Goal: Task Accomplishment & Management: Manage account settings

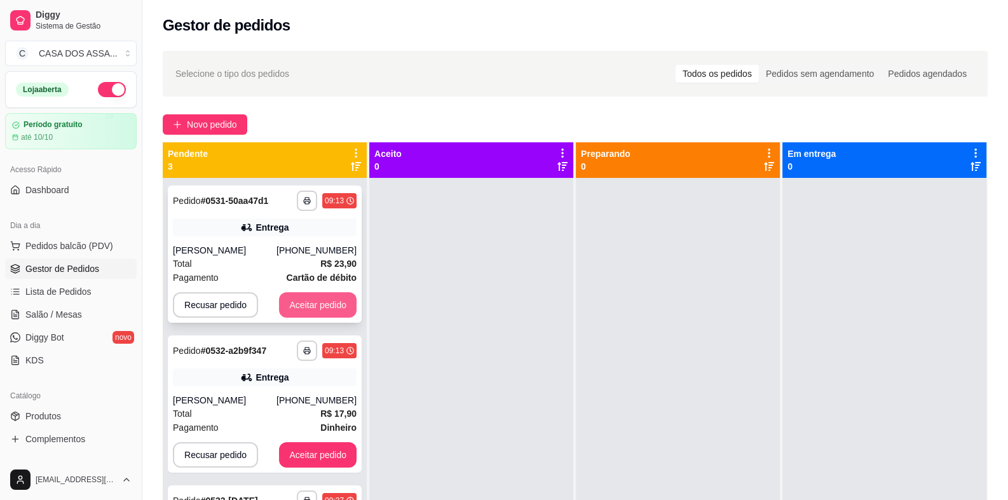
click at [323, 308] on button "Aceitar pedido" at bounding box center [318, 304] width 78 height 25
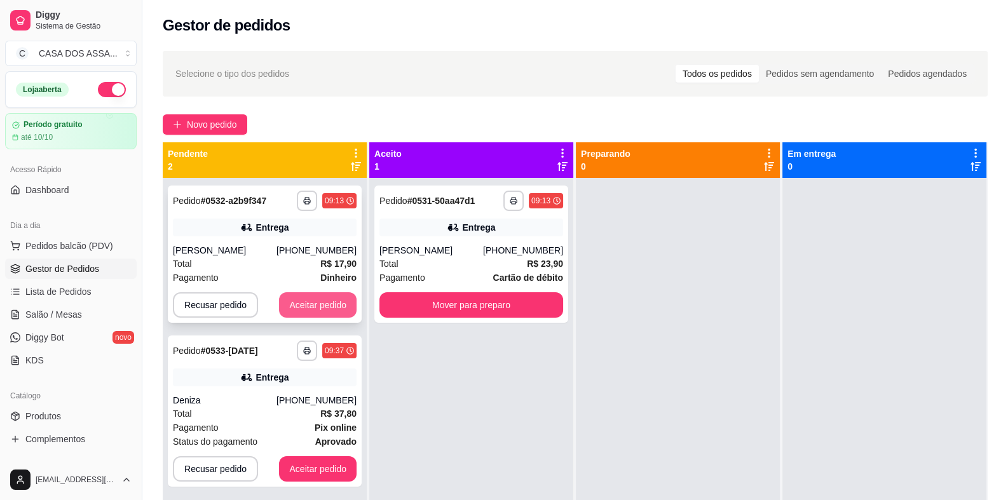
click at [330, 307] on button "Aceitar pedido" at bounding box center [318, 304] width 78 height 25
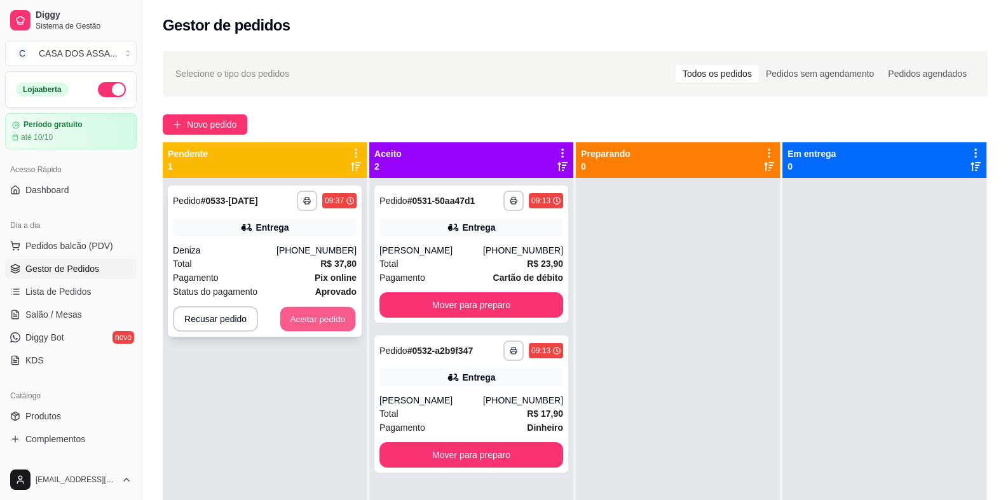
click at [330, 316] on button "Aceitar pedido" at bounding box center [317, 319] width 75 height 25
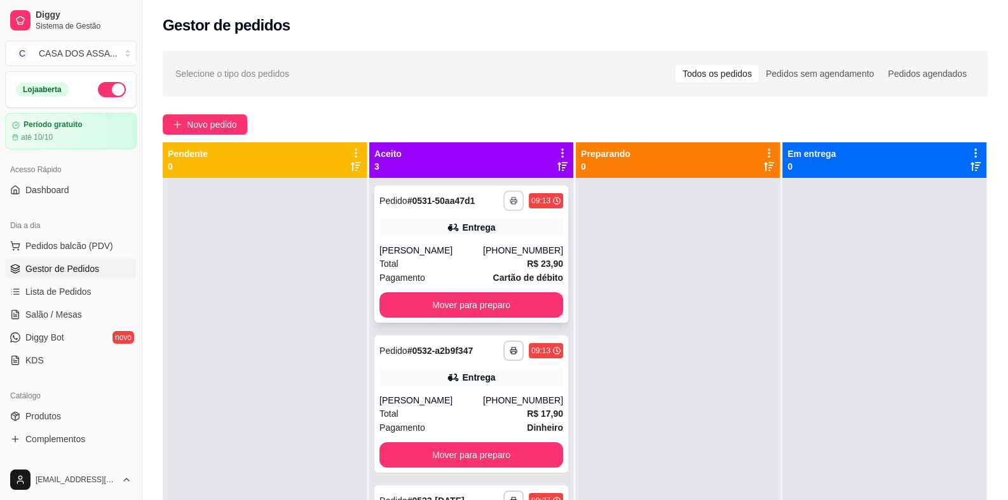
click at [510, 200] on icon "button" at bounding box center [514, 201] width 8 height 8
click at [480, 250] on button "IMPRESSORA" at bounding box center [475, 245] width 92 height 20
click at [512, 203] on icon "button" at bounding box center [514, 201] width 8 height 8
click at [502, 309] on button "Mover para preparo" at bounding box center [471, 304] width 184 height 25
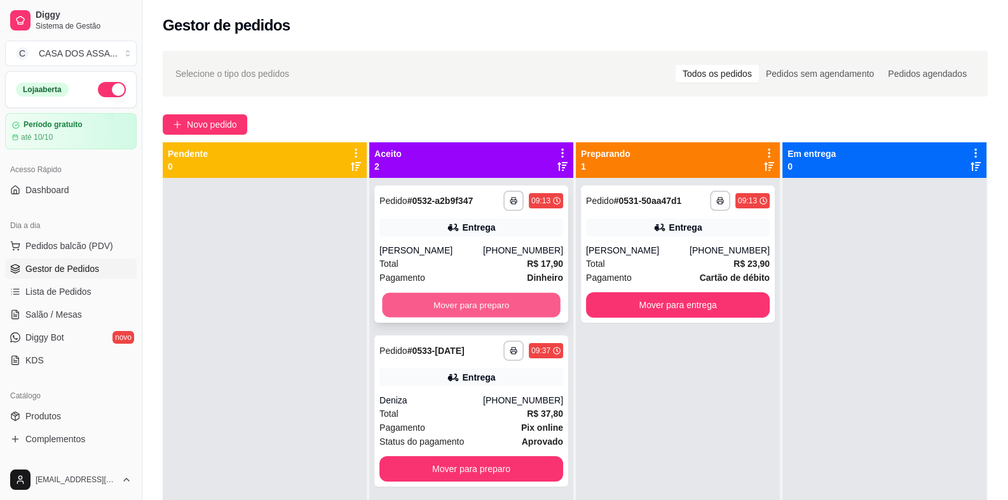
click at [502, 306] on button "Mover para preparo" at bounding box center [471, 305] width 178 height 25
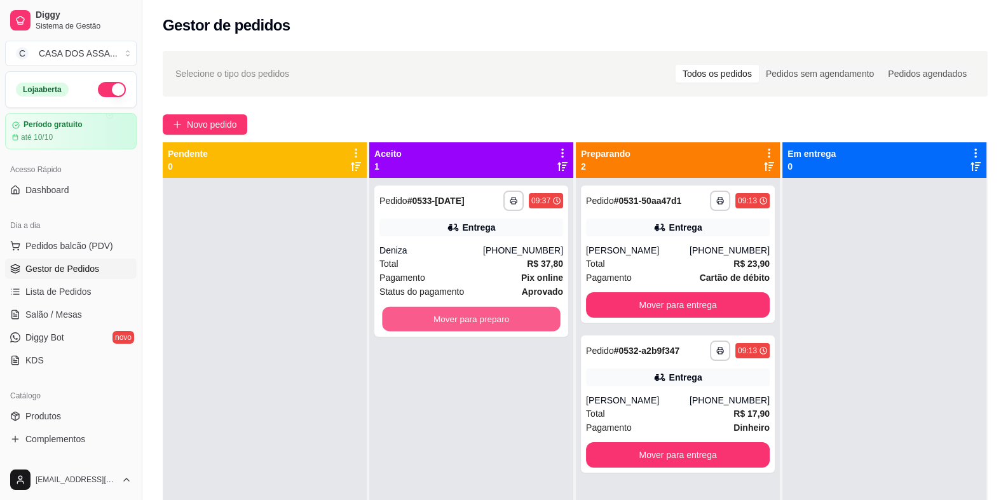
click at [502, 307] on button "Mover para preparo" at bounding box center [471, 319] width 178 height 25
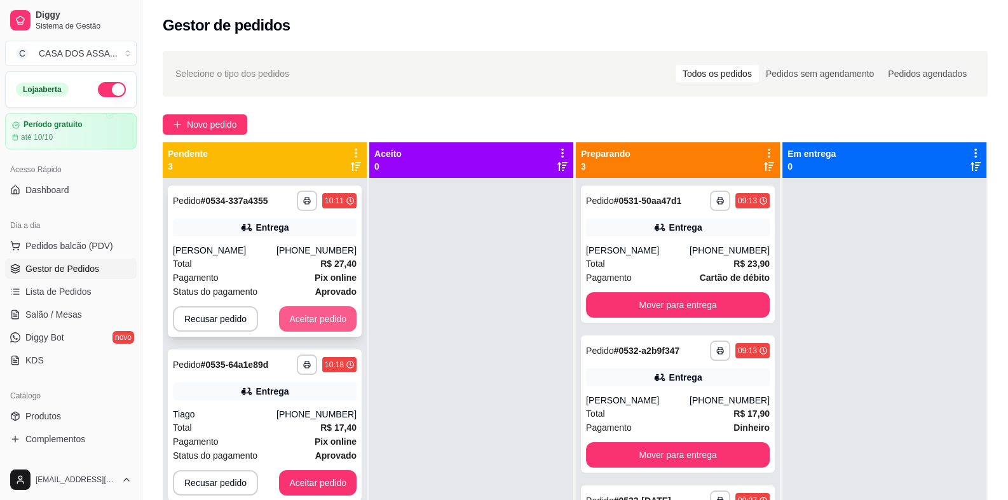
click at [291, 319] on button "Aceitar pedido" at bounding box center [318, 318] width 78 height 25
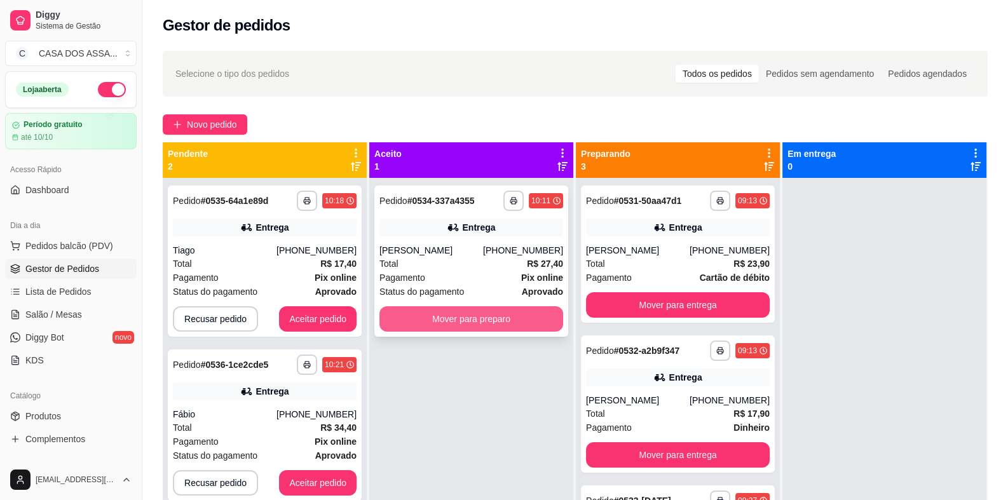
click at [436, 321] on button "Mover para preparo" at bounding box center [471, 318] width 184 height 25
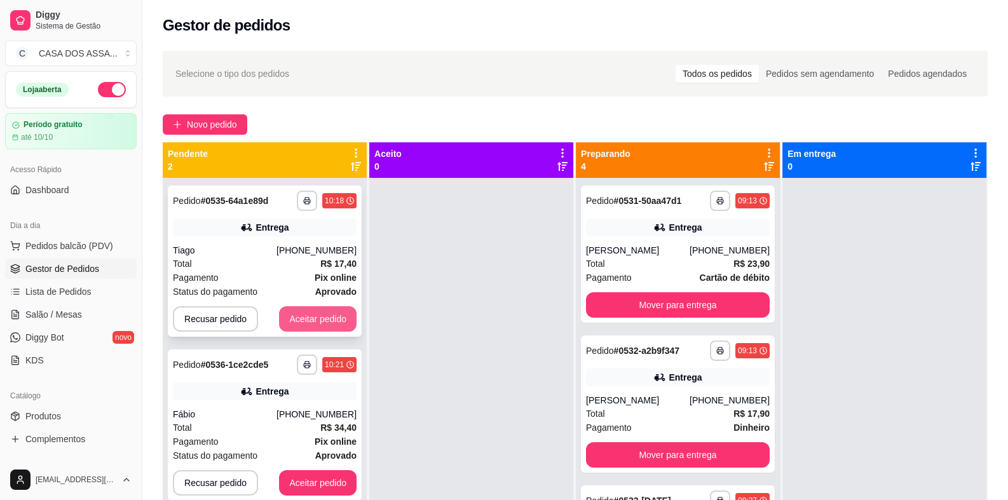
click at [321, 321] on button "Aceitar pedido" at bounding box center [318, 318] width 78 height 25
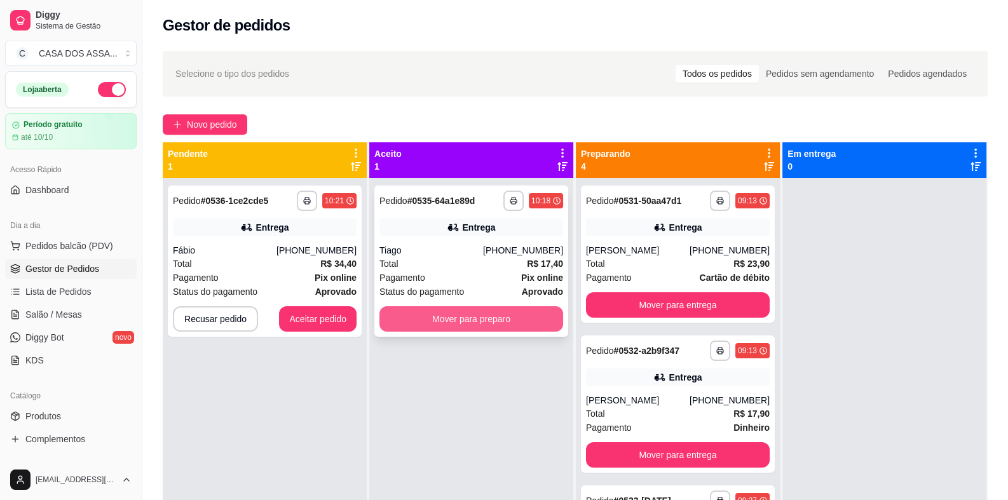
click at [431, 321] on button "Mover para preparo" at bounding box center [471, 318] width 184 height 25
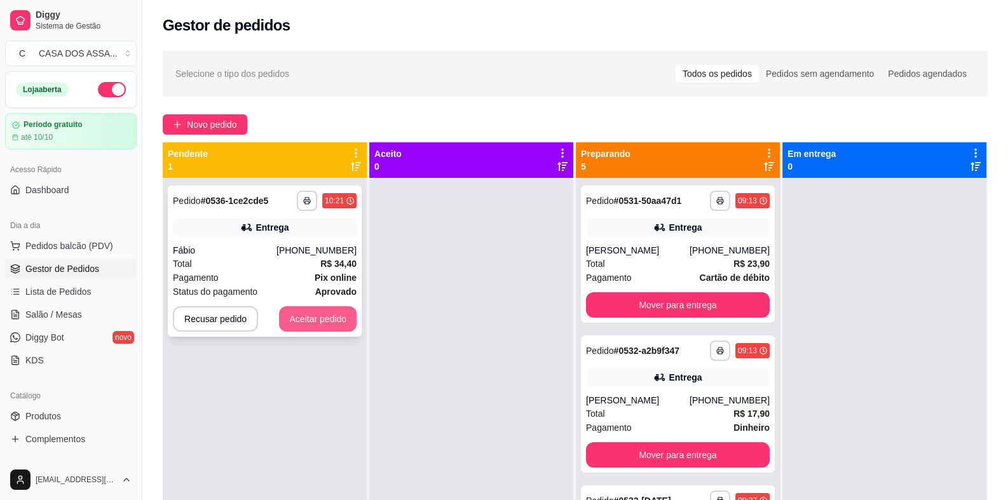
click at [308, 320] on button "Aceitar pedido" at bounding box center [318, 318] width 78 height 25
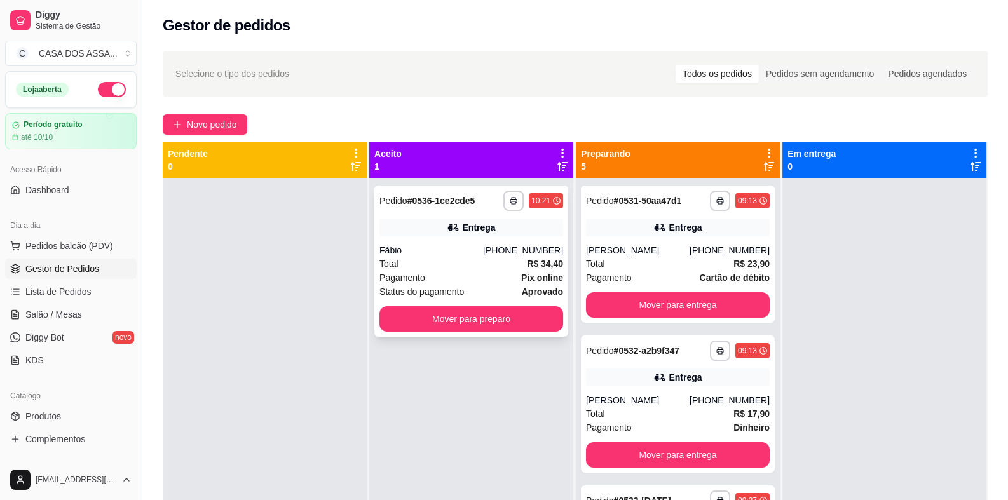
click at [465, 248] on div "Fábio" at bounding box center [431, 250] width 104 height 13
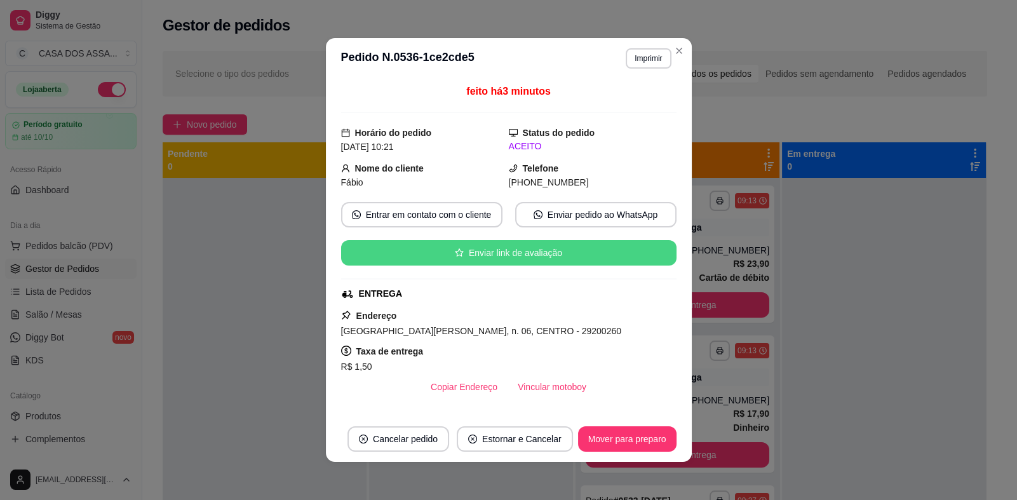
click at [477, 255] on button "Enviar link de avaliação" at bounding box center [508, 252] width 335 height 25
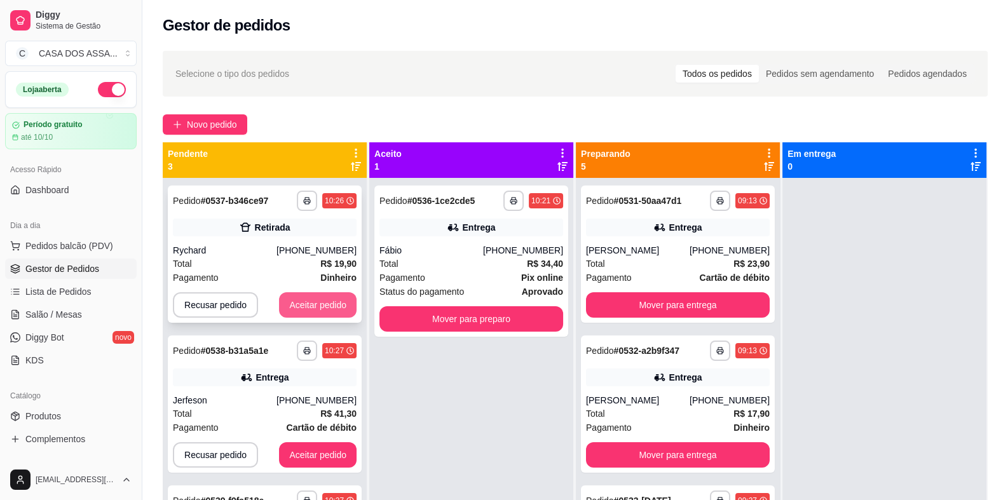
click at [321, 304] on button "Aceitar pedido" at bounding box center [318, 304] width 78 height 25
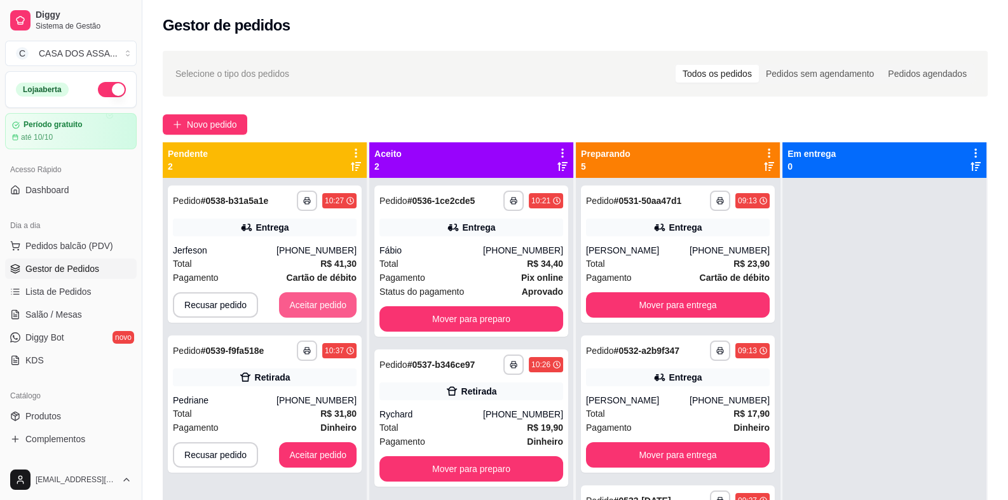
click at [321, 304] on button "Aceitar pedido" at bounding box center [318, 304] width 78 height 25
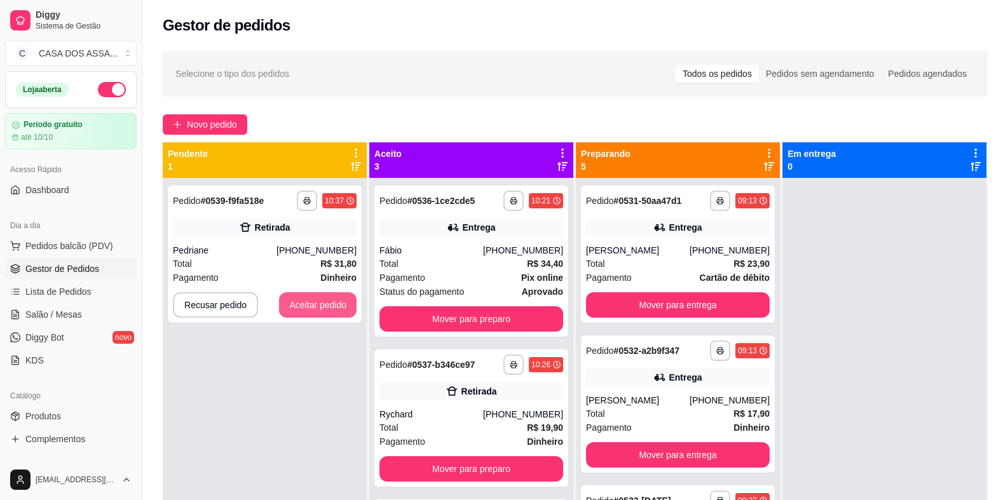
click at [321, 304] on button "Aceitar pedido" at bounding box center [318, 304] width 78 height 25
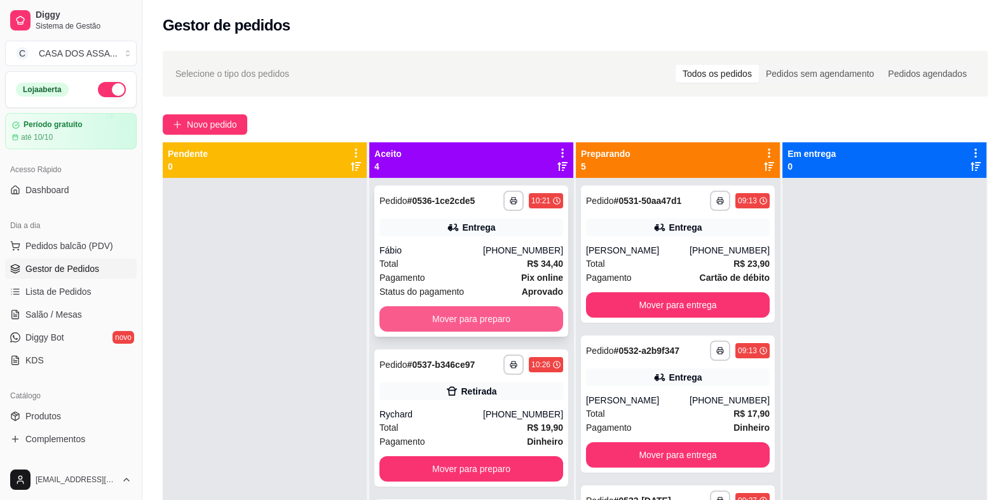
click at [479, 316] on button "Mover para preparo" at bounding box center [471, 318] width 184 height 25
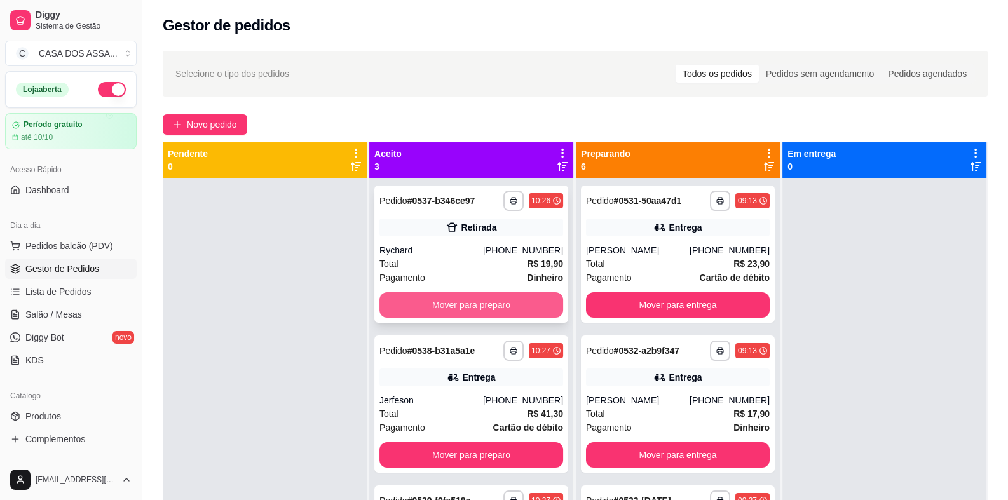
click at [483, 301] on button "Mover para preparo" at bounding box center [471, 304] width 184 height 25
click at [483, 301] on button "Mover para preparo" at bounding box center [471, 305] width 178 height 25
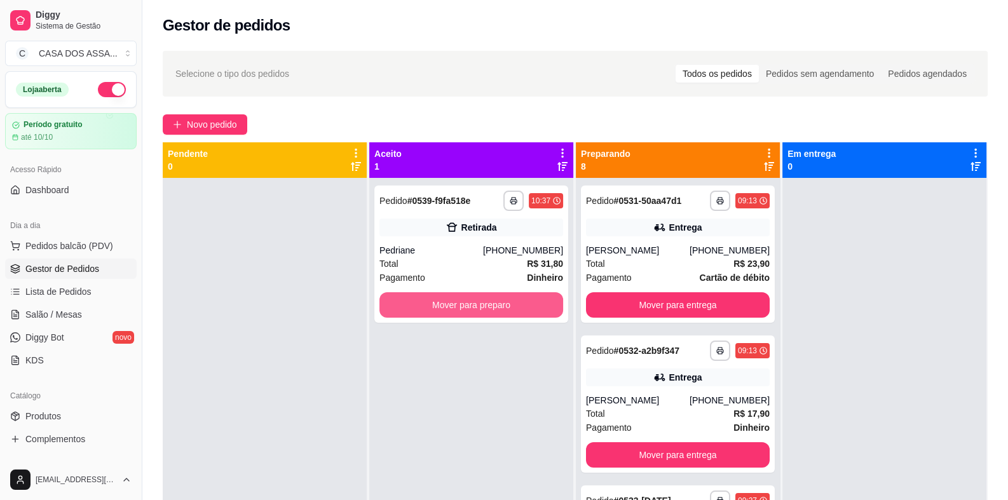
click at [483, 301] on button "Mover para preparo" at bounding box center [471, 304] width 184 height 25
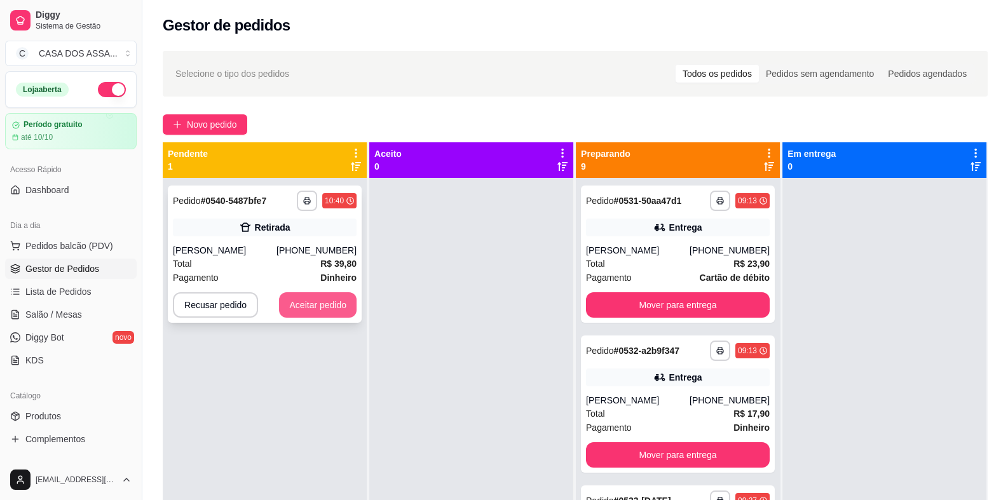
click at [320, 310] on button "Aceitar pedido" at bounding box center [318, 304] width 78 height 25
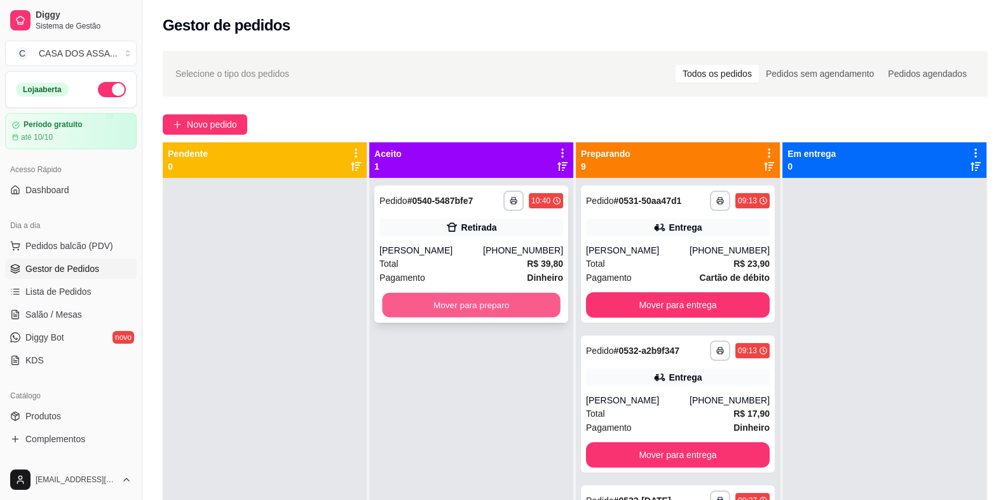
click at [429, 307] on button "Mover para preparo" at bounding box center [471, 305] width 178 height 25
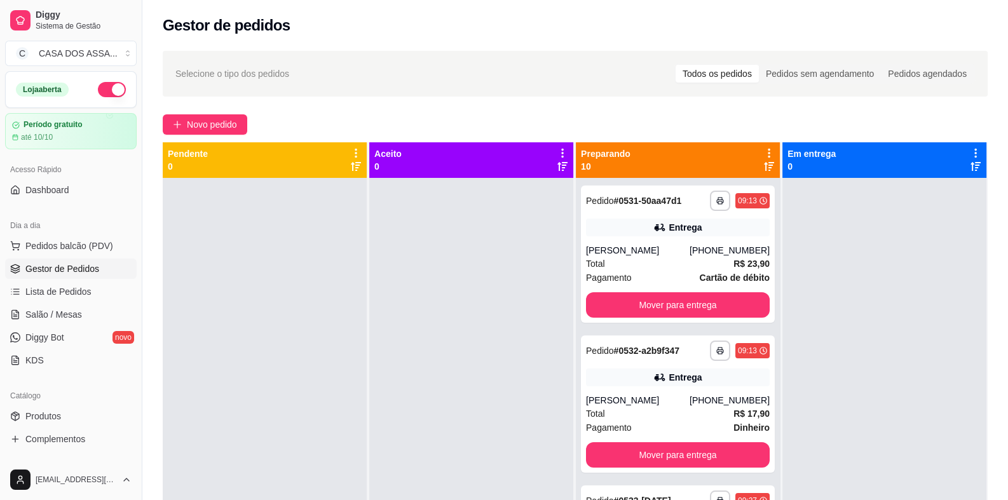
drag, startPoint x: 416, startPoint y: 105, endPoint x: 410, endPoint y: 117, distance: 13.1
click at [416, 105] on div "**********" at bounding box center [574, 350] width 865 height 614
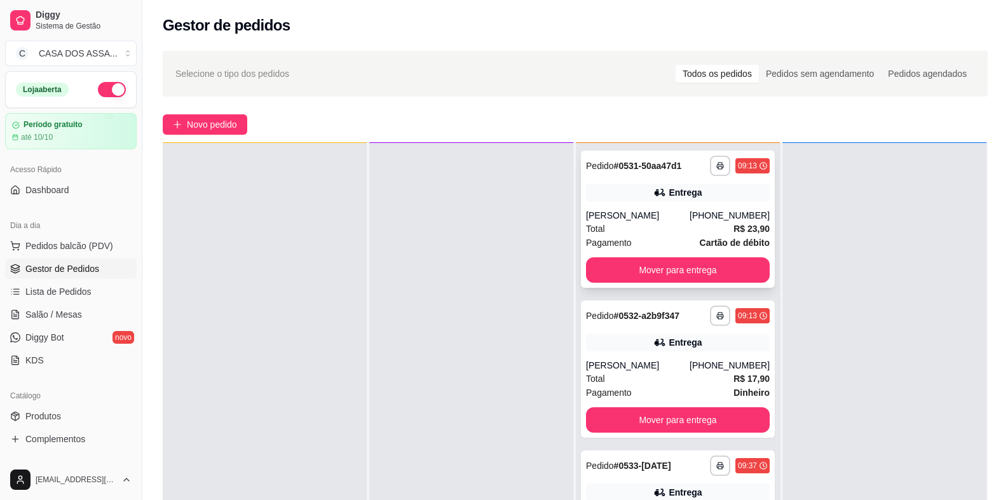
click at [652, 200] on div "Entrega" at bounding box center [678, 193] width 184 height 18
click at [691, 272] on button "Mover para entrega" at bounding box center [678, 269] width 184 height 25
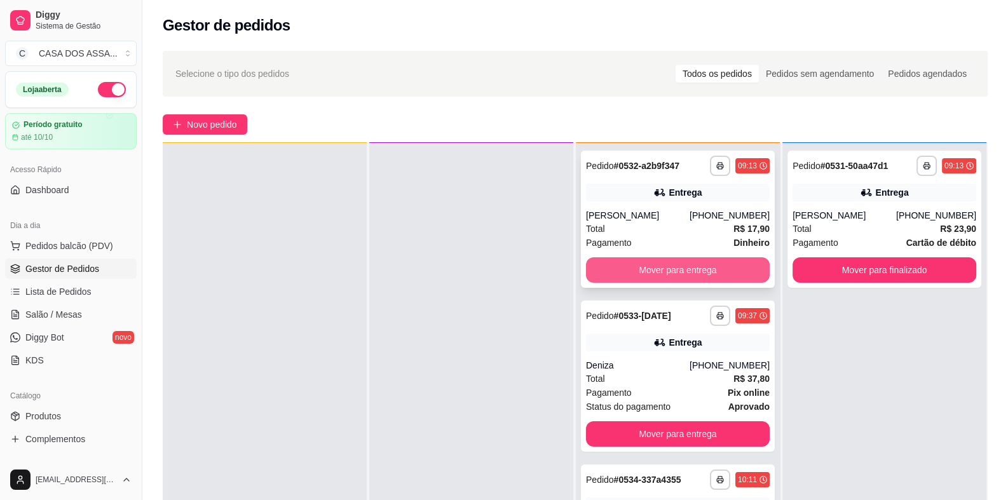
click at [664, 267] on button "Mover para entrega" at bounding box center [678, 269] width 184 height 25
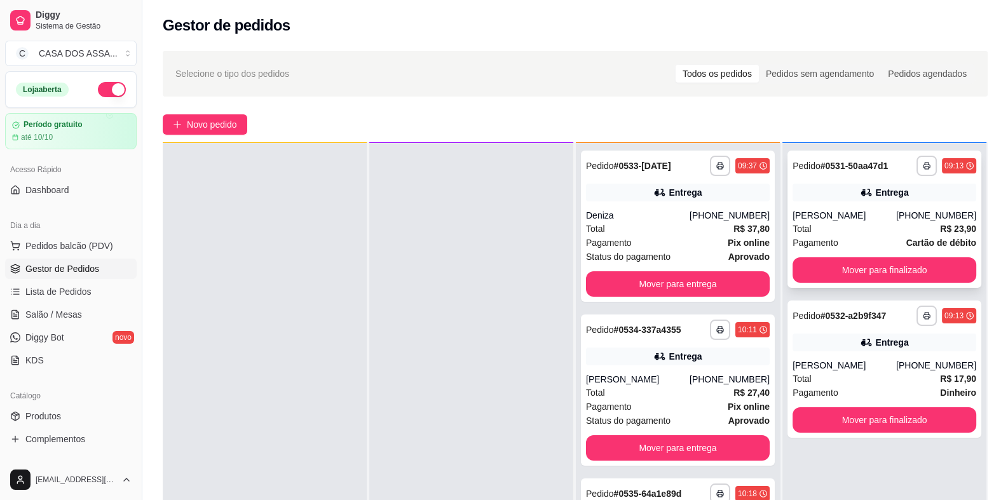
click at [876, 211] on div "[PERSON_NAME]" at bounding box center [844, 215] width 104 height 13
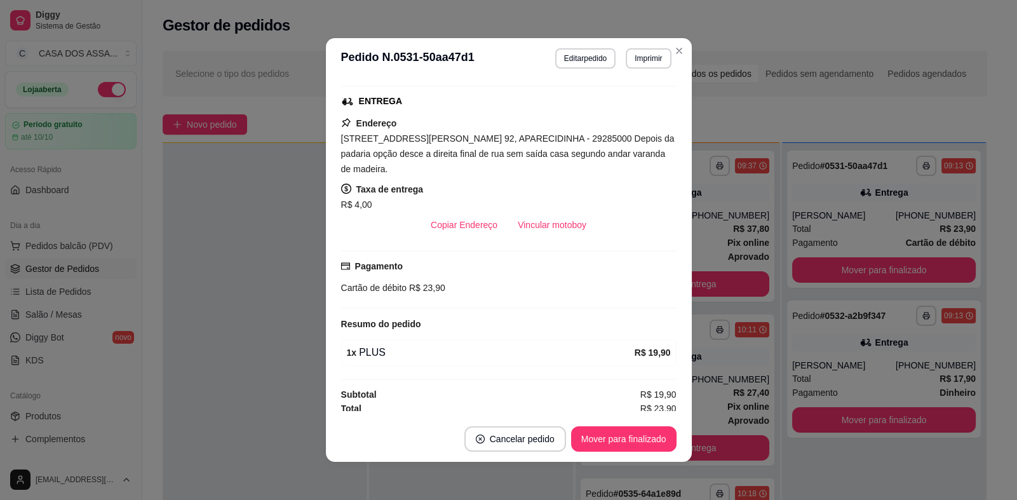
scroll to position [195, 0]
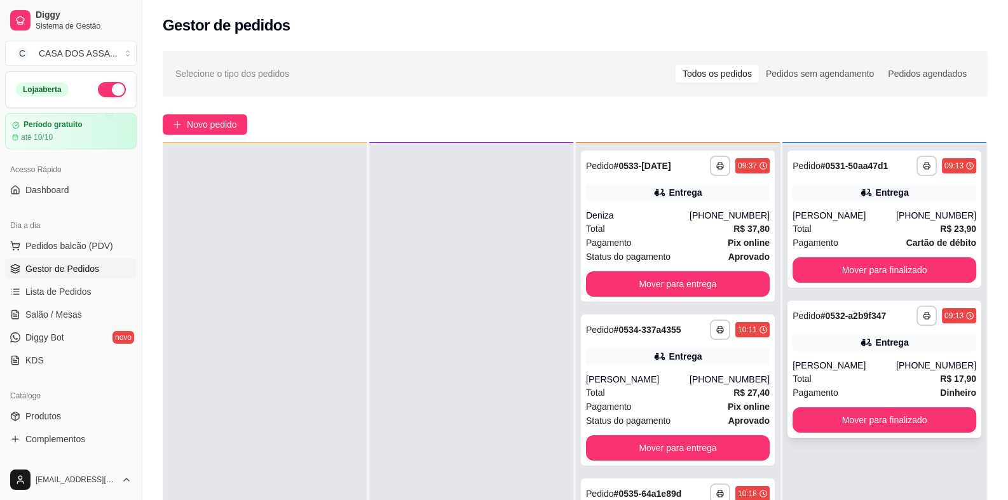
click at [891, 358] on div "**********" at bounding box center [884, 369] width 194 height 137
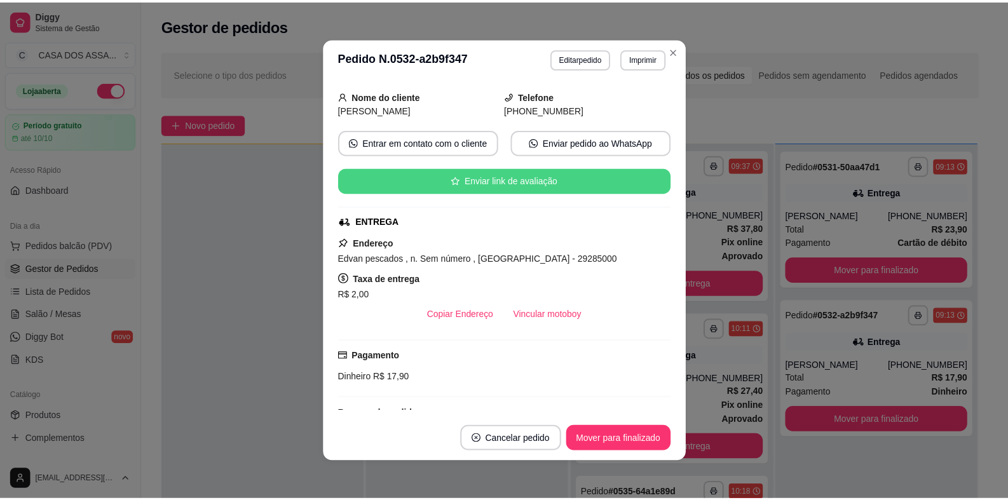
scroll to position [165, 0]
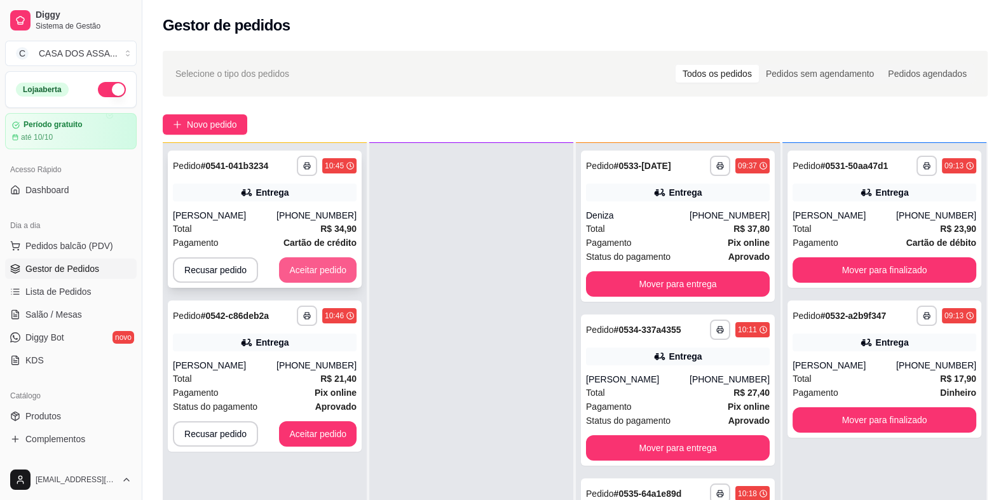
click at [311, 273] on button "Aceitar pedido" at bounding box center [318, 269] width 78 height 25
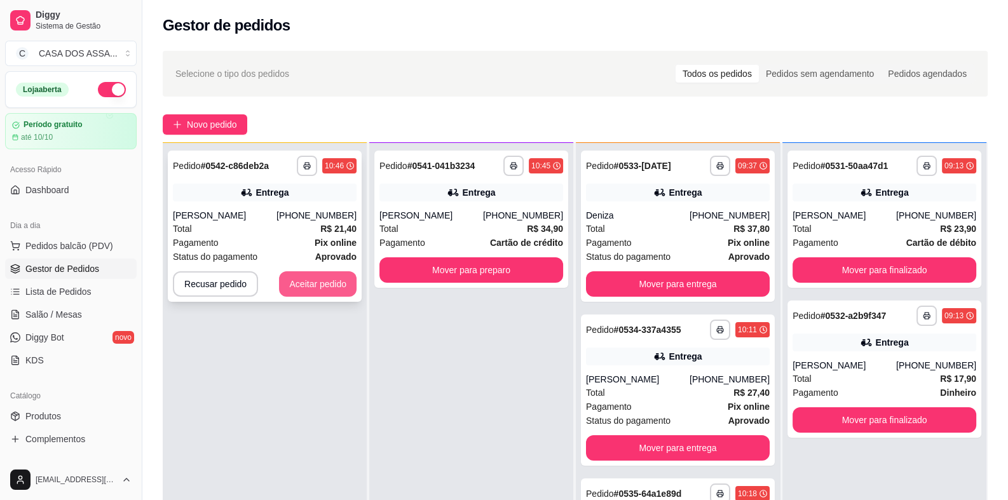
click at [332, 280] on button "Aceitar pedido" at bounding box center [318, 283] width 78 height 25
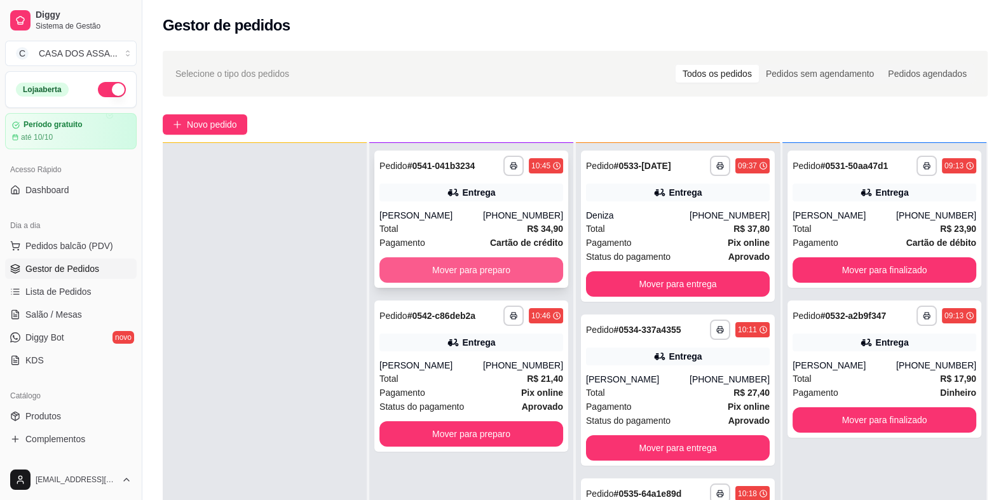
click at [483, 269] on button "Mover para preparo" at bounding box center [471, 269] width 184 height 25
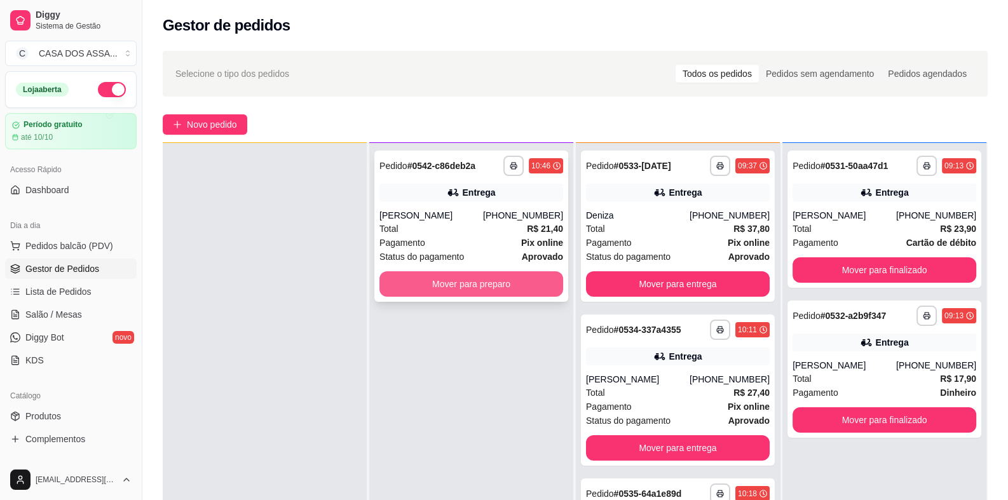
click at [482, 279] on button "Mover para preparo" at bounding box center [471, 283] width 184 height 25
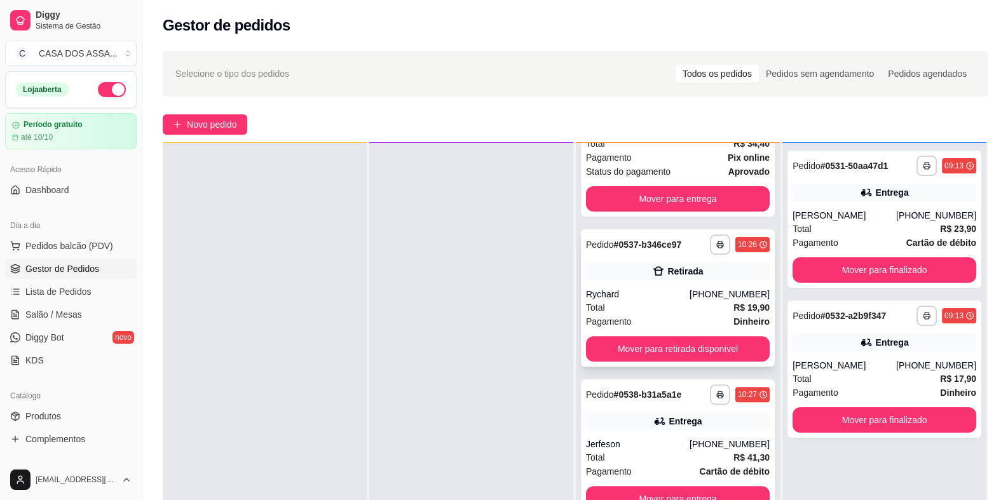
scroll to position [635, 0]
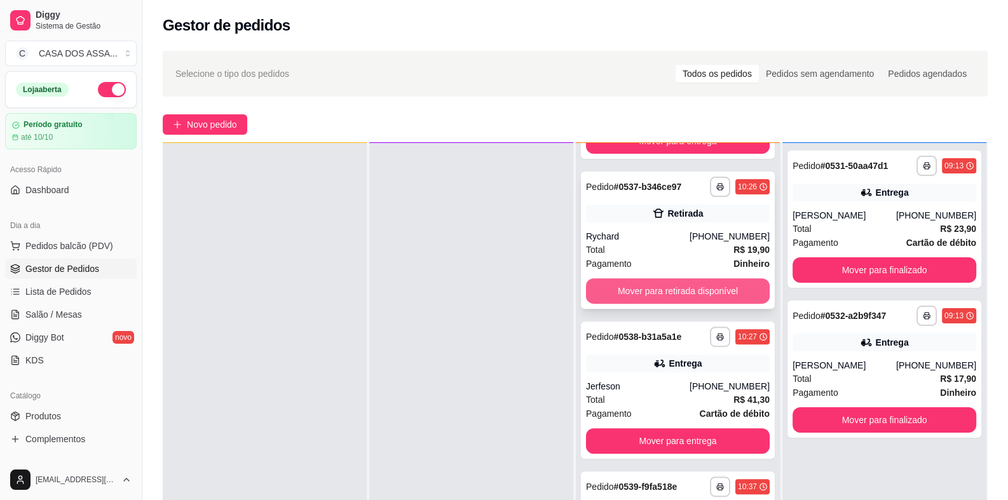
click at [677, 288] on button "Mover para retirada disponível" at bounding box center [678, 290] width 184 height 25
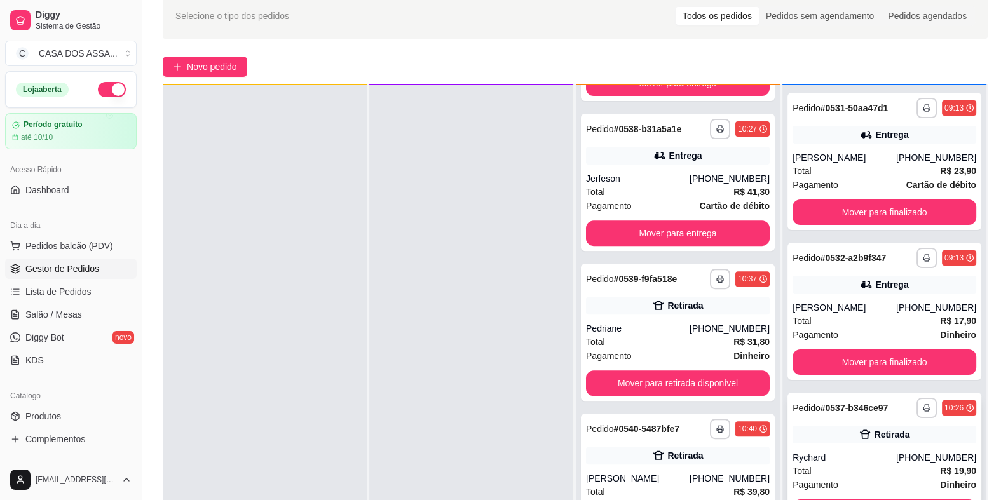
scroll to position [194, 0]
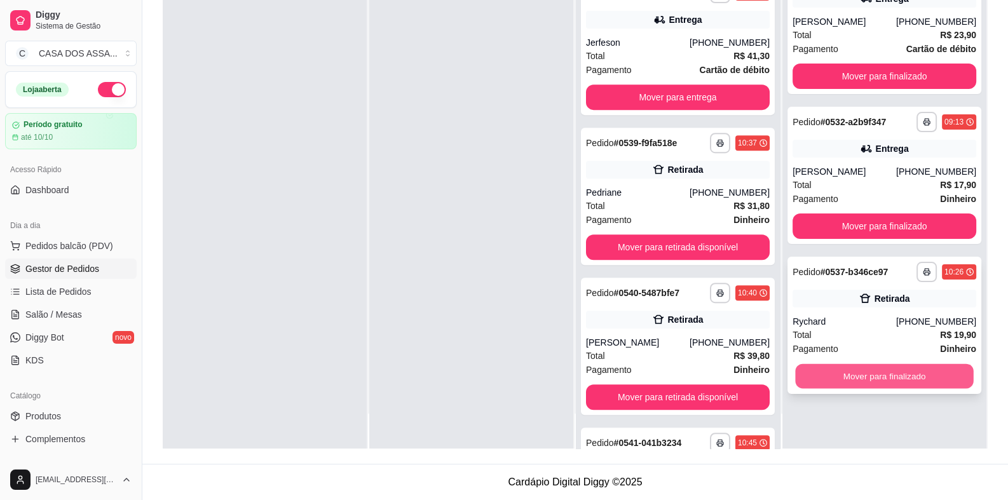
click at [893, 368] on button "Mover para finalizado" at bounding box center [884, 376] width 178 height 25
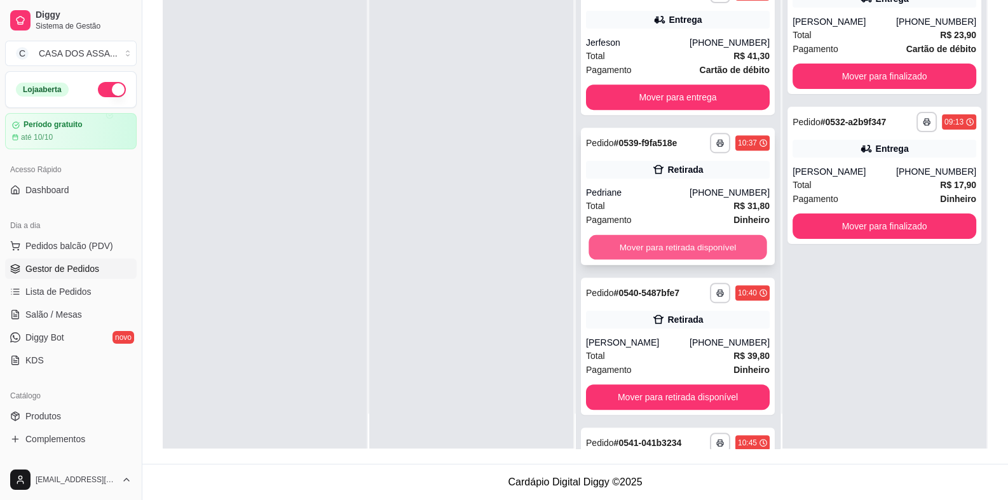
click at [647, 243] on button "Mover para retirada disponível" at bounding box center [677, 247] width 178 height 25
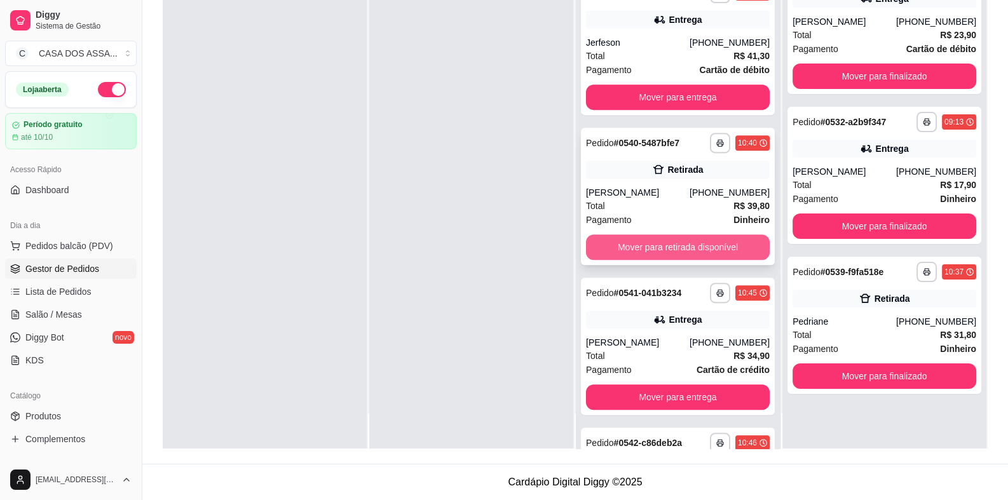
click at [673, 243] on button "Mover para retirada disponível" at bounding box center [678, 246] width 184 height 25
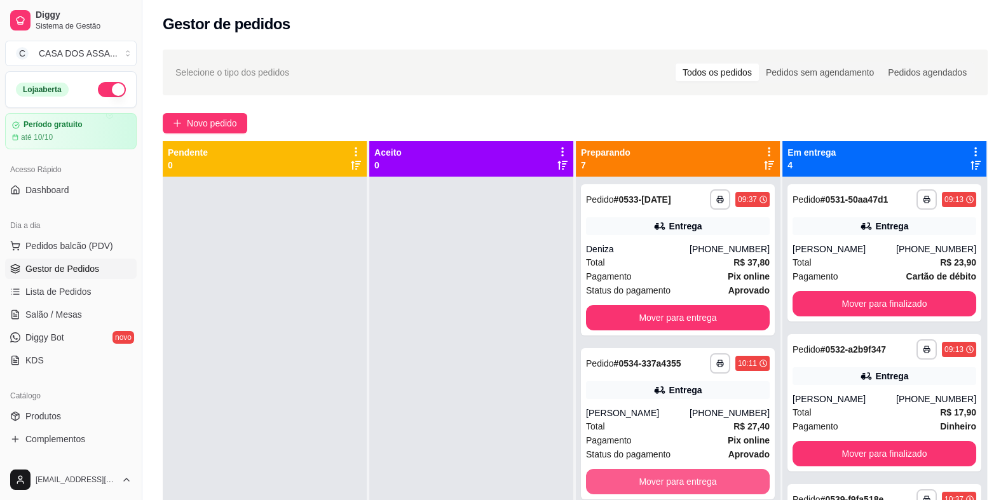
scroll to position [0, 0]
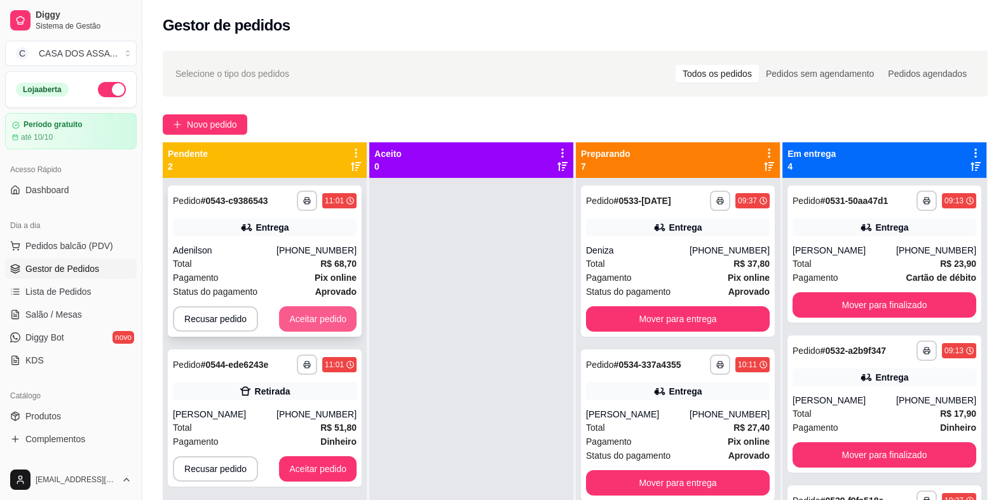
click at [314, 314] on button "Aceitar pedido" at bounding box center [318, 318] width 78 height 25
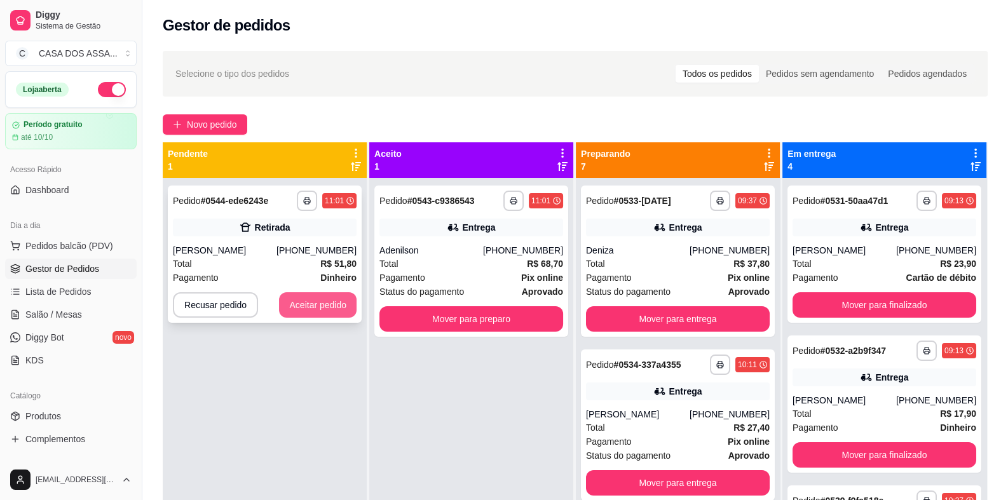
click at [328, 307] on button "Aceitar pedido" at bounding box center [318, 304] width 78 height 25
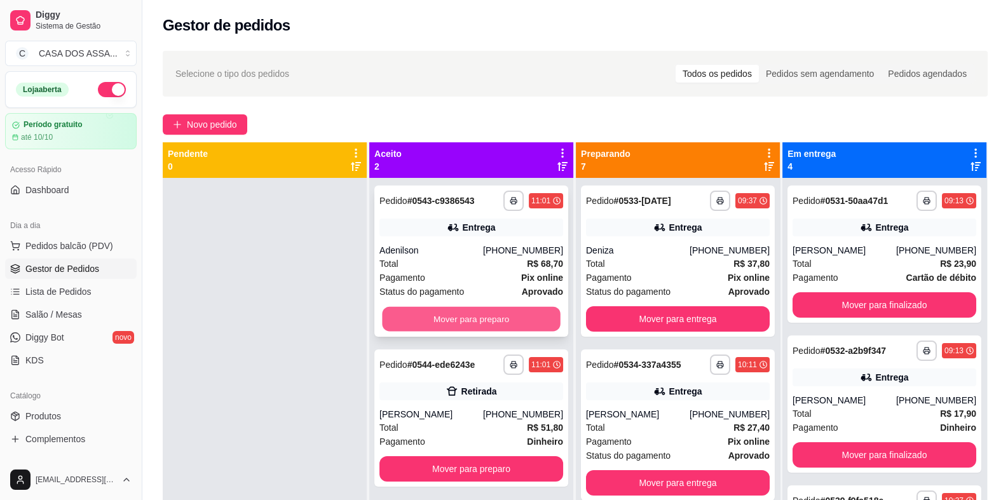
click at [500, 314] on button "Mover para preparo" at bounding box center [471, 319] width 178 height 25
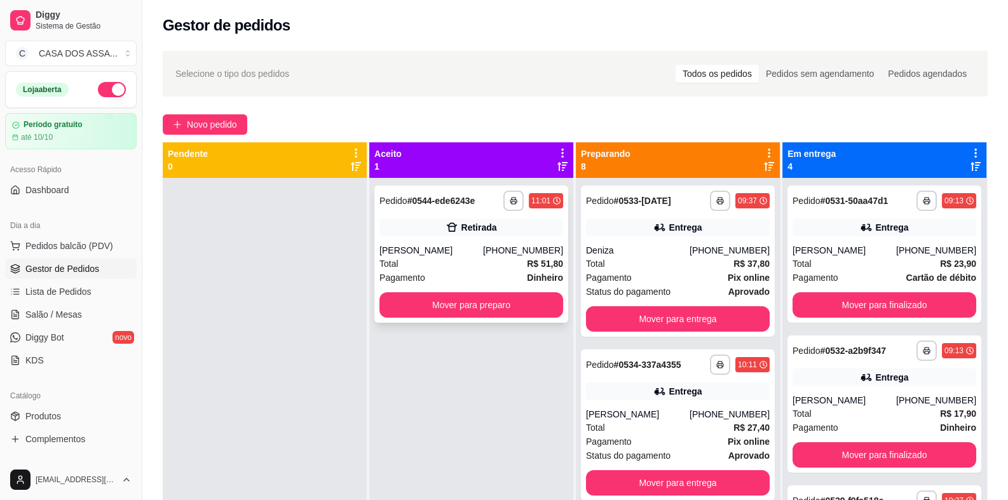
click at [523, 306] on button "Mover para preparo" at bounding box center [471, 304] width 184 height 25
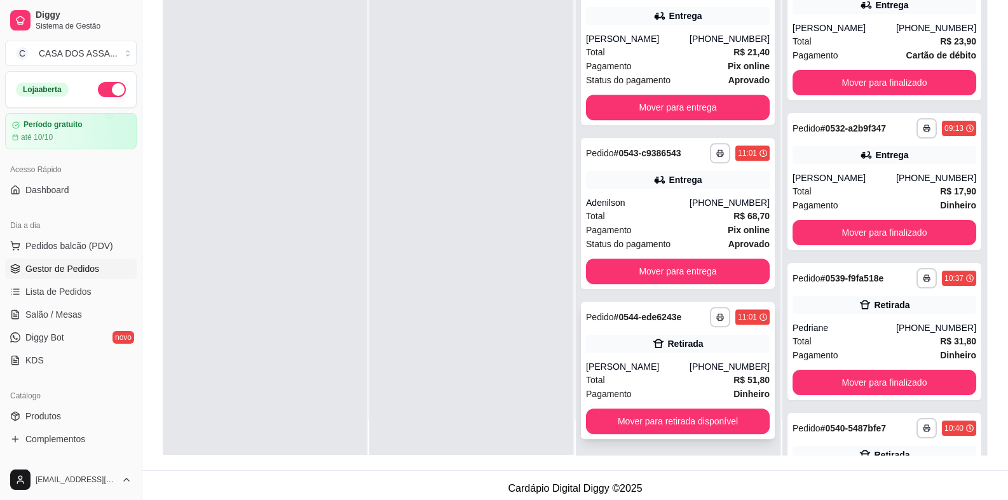
scroll to position [194, 0]
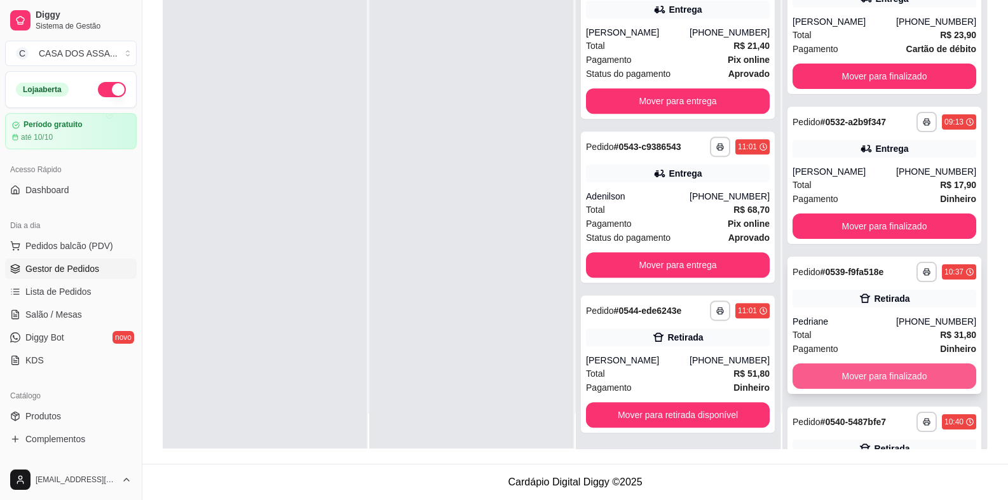
click at [877, 376] on button "Mover para finalizado" at bounding box center [884, 375] width 184 height 25
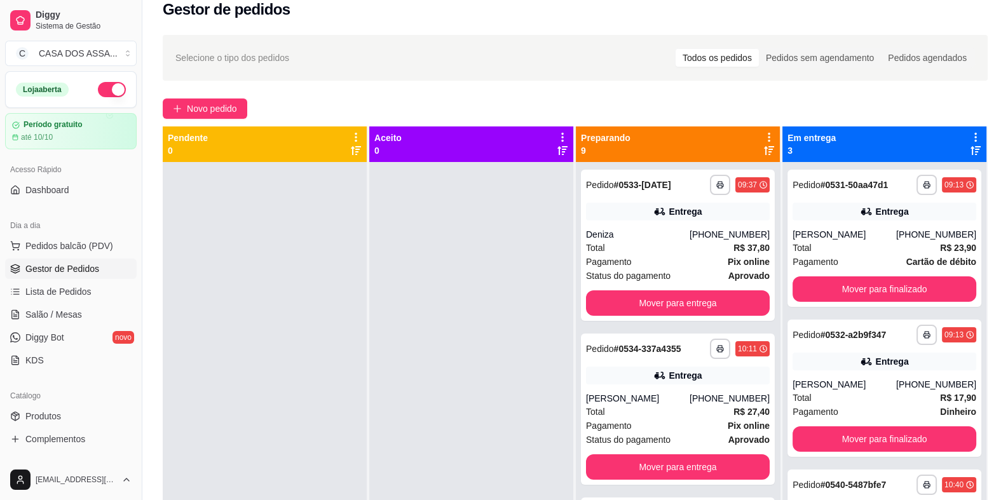
scroll to position [0, 0]
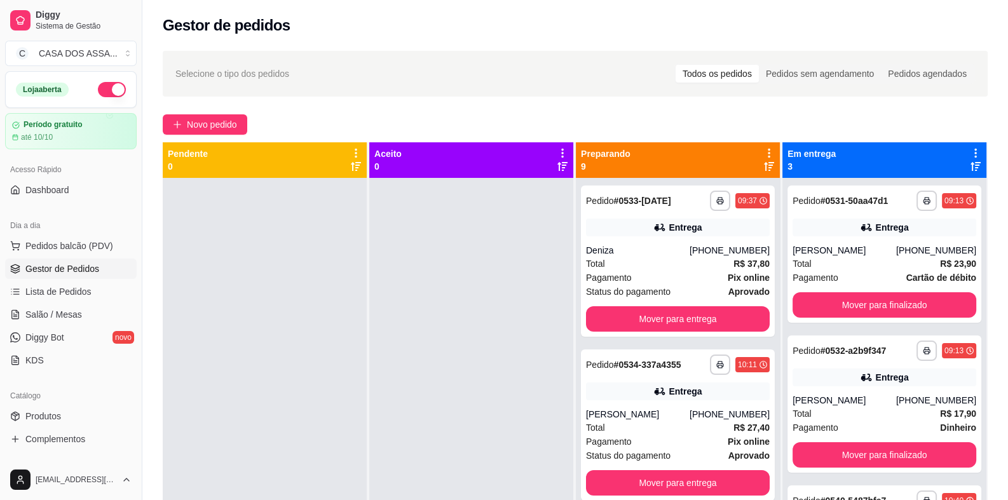
click at [598, 153] on p "Preparando" at bounding box center [606, 153] width 50 height 13
click at [578, 122] on div "Novo pedido" at bounding box center [575, 124] width 825 height 20
click at [649, 320] on button "Mover para entrega" at bounding box center [678, 318] width 184 height 25
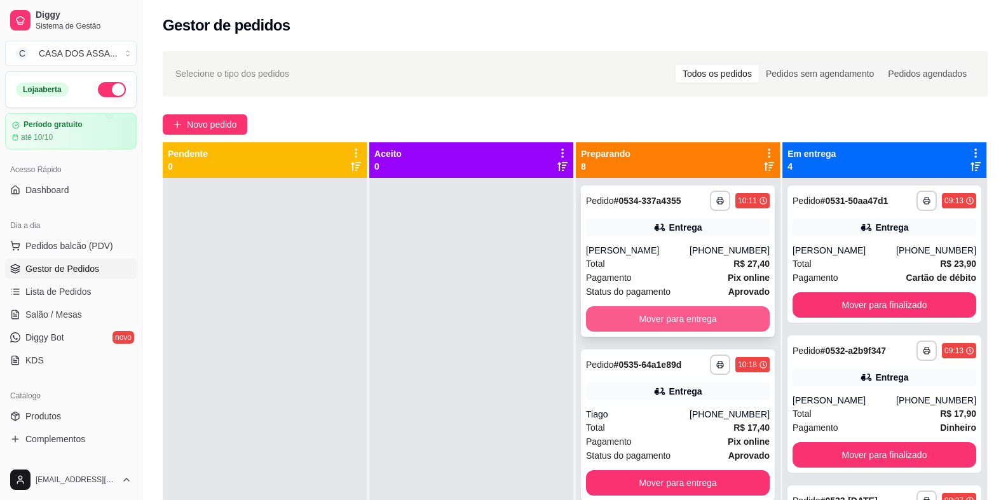
click at [647, 320] on button "Mover para entrega" at bounding box center [678, 318] width 184 height 25
click at [646, 320] on button "Mover para entrega" at bounding box center [678, 318] width 184 height 25
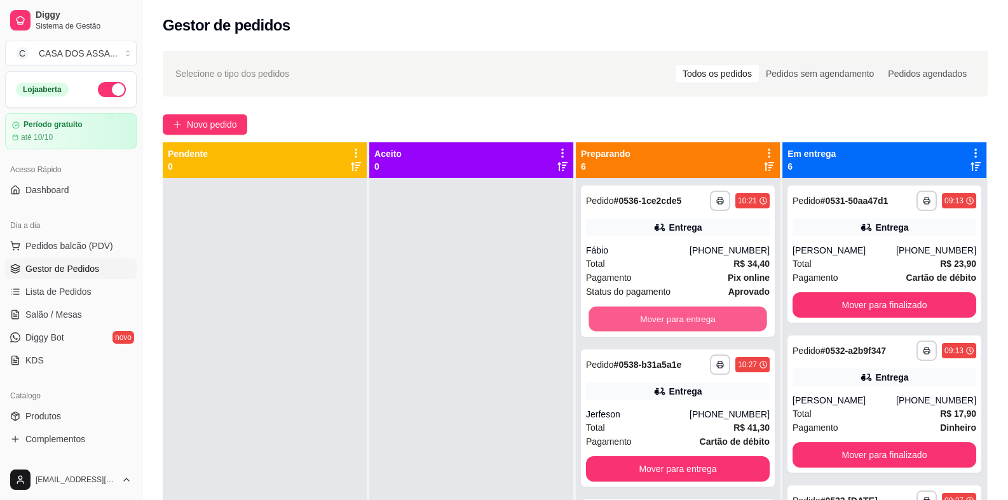
click at [645, 320] on button "Mover para entrega" at bounding box center [677, 319] width 178 height 25
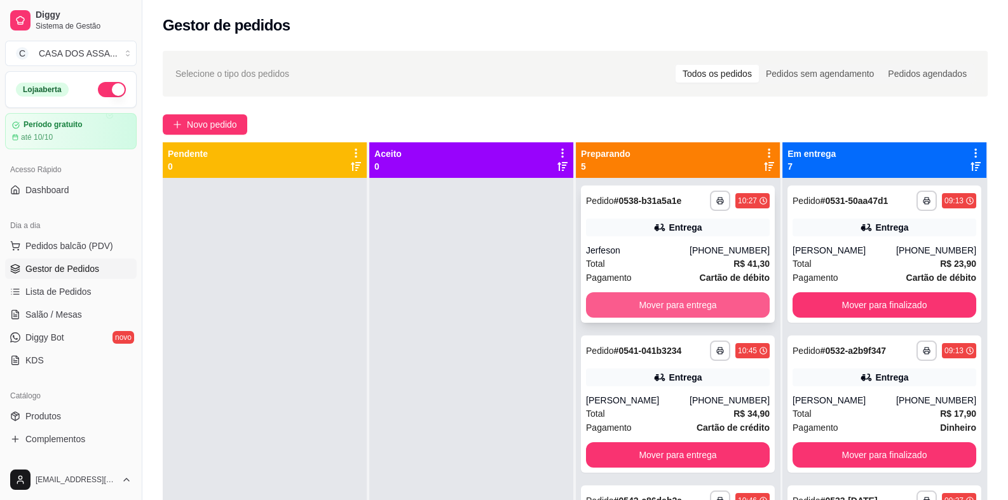
click at [647, 316] on button "Mover para entrega" at bounding box center [678, 304] width 184 height 25
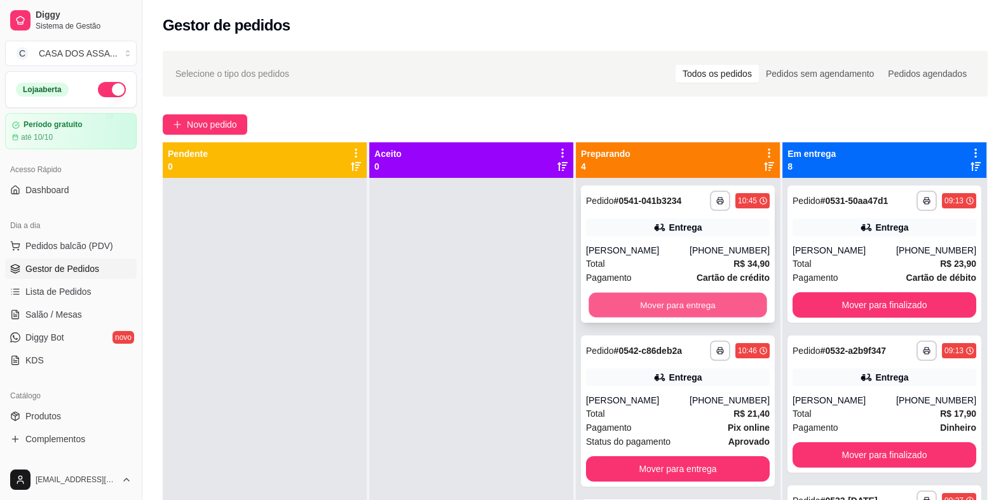
click at [646, 306] on button "Mover para entrega" at bounding box center [677, 305] width 178 height 25
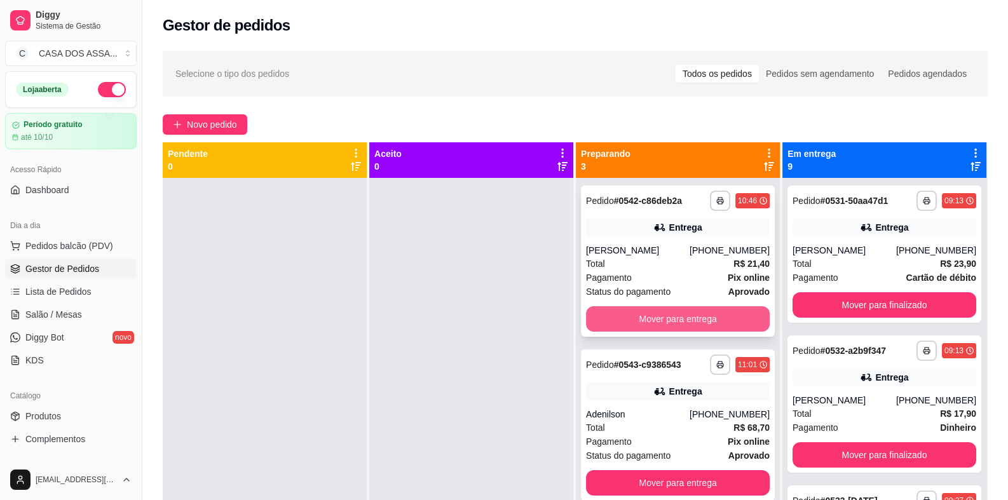
click at [651, 318] on button "Mover para entrega" at bounding box center [678, 318] width 184 height 25
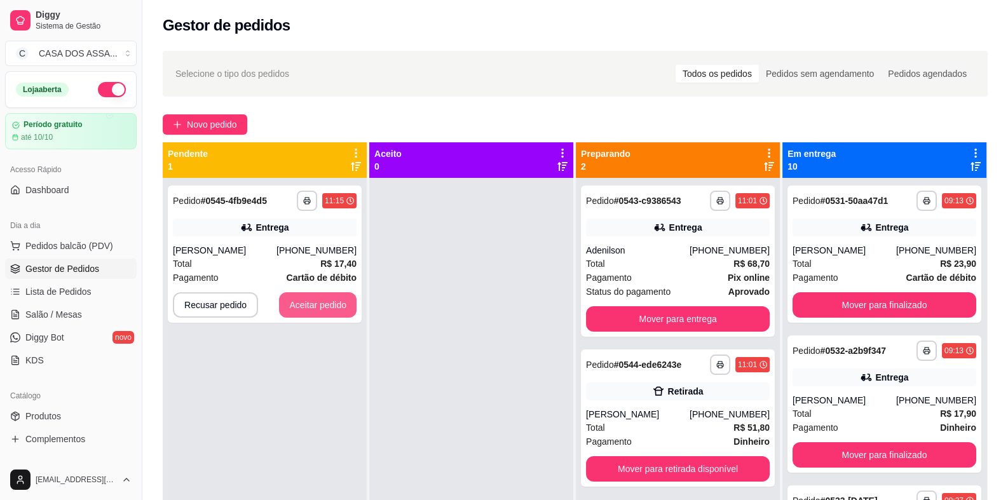
click at [323, 303] on button "Aceitar pedido" at bounding box center [318, 304] width 78 height 25
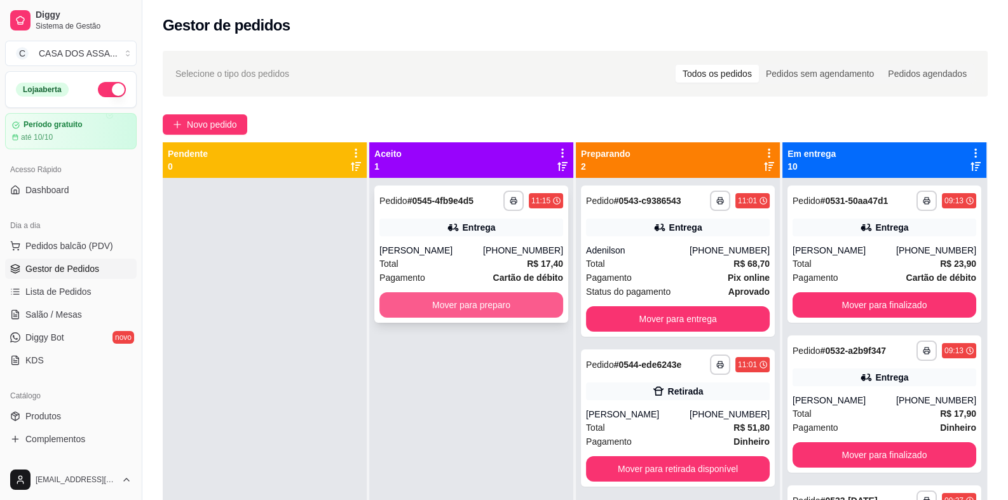
click at [440, 304] on button "Mover para preparo" at bounding box center [471, 304] width 184 height 25
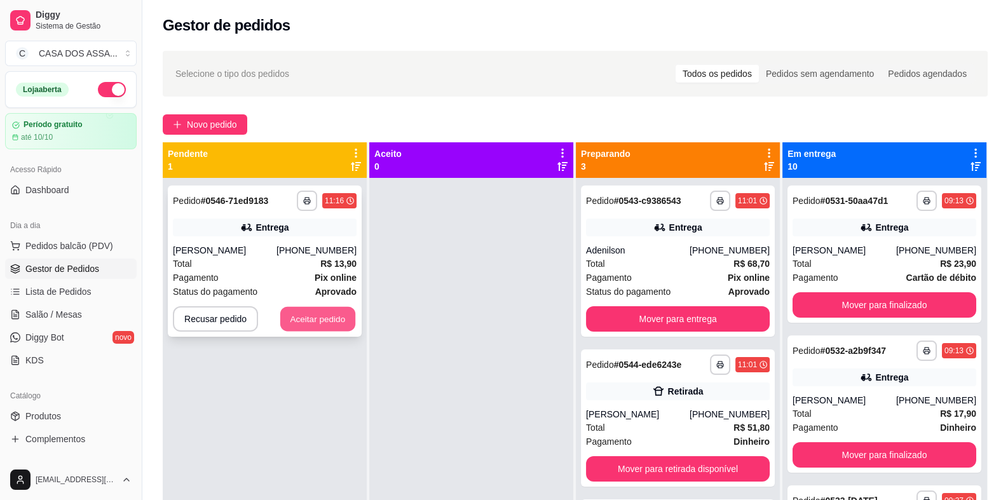
click at [302, 320] on button "Aceitar pedido" at bounding box center [317, 319] width 75 height 25
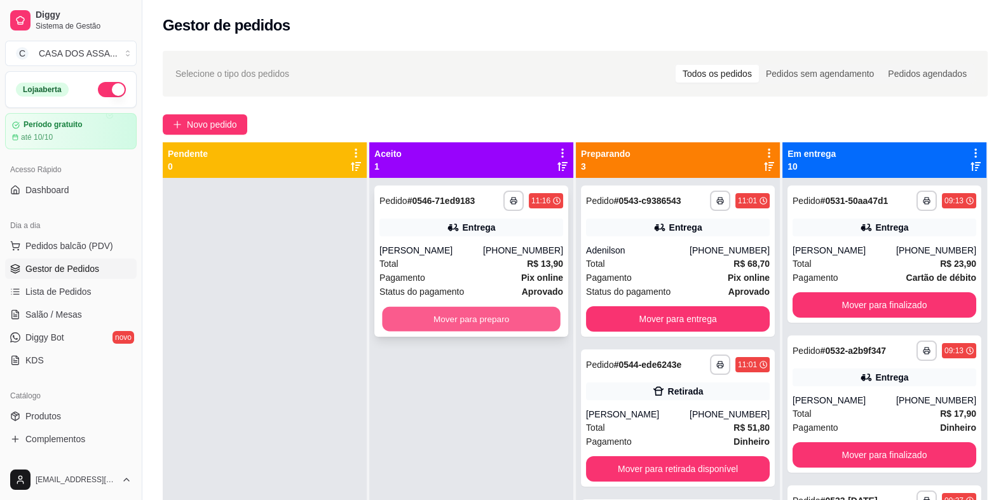
click at [441, 321] on button "Mover para preparo" at bounding box center [471, 319] width 178 height 25
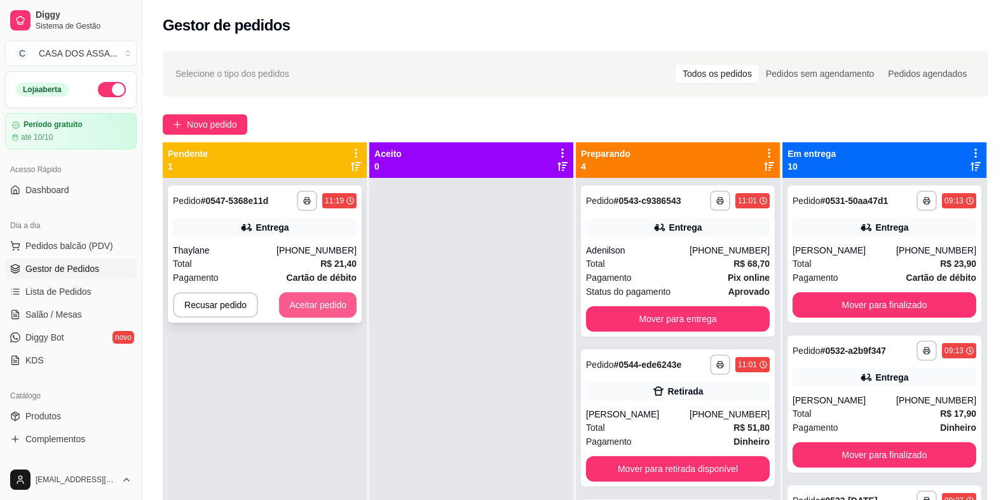
click at [327, 304] on button "Aceitar pedido" at bounding box center [318, 304] width 78 height 25
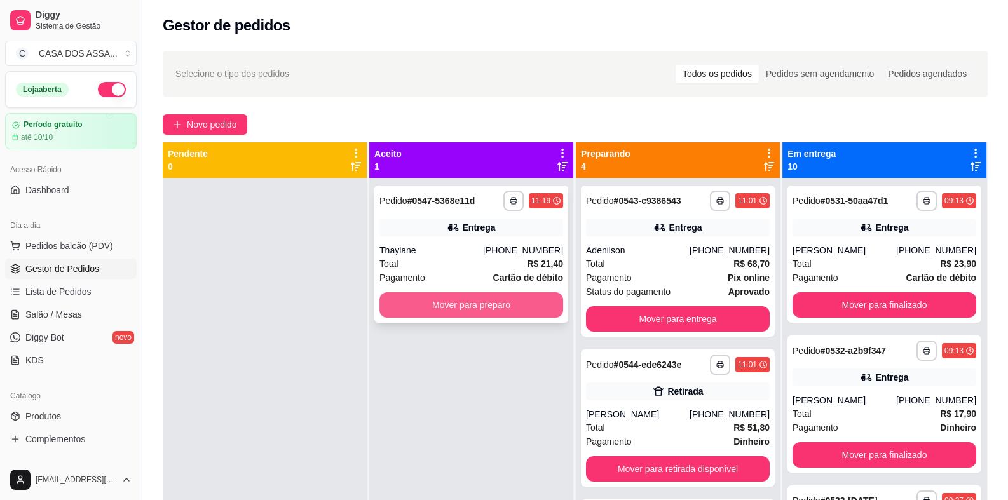
click at [445, 306] on button "Mover para preparo" at bounding box center [471, 304] width 184 height 25
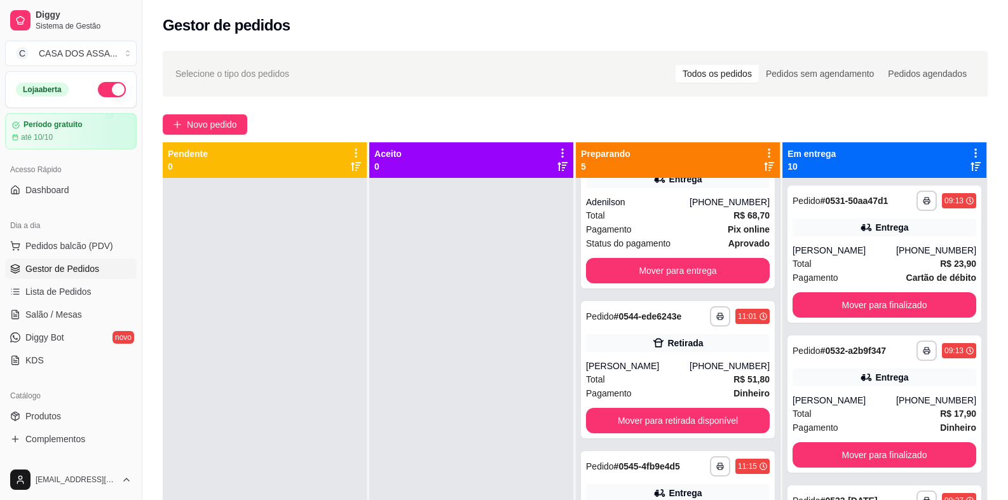
scroll to position [63, 0]
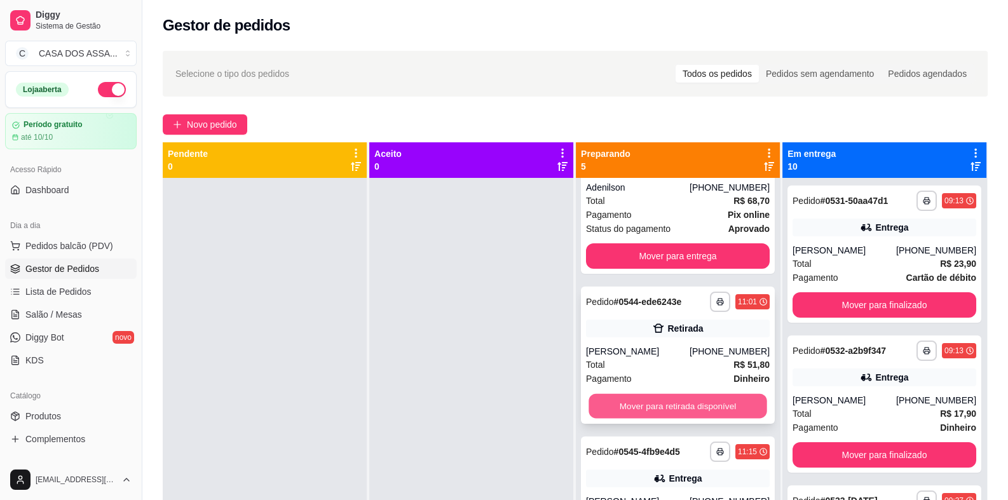
click at [689, 401] on button "Mover para retirada disponível" at bounding box center [677, 406] width 178 height 25
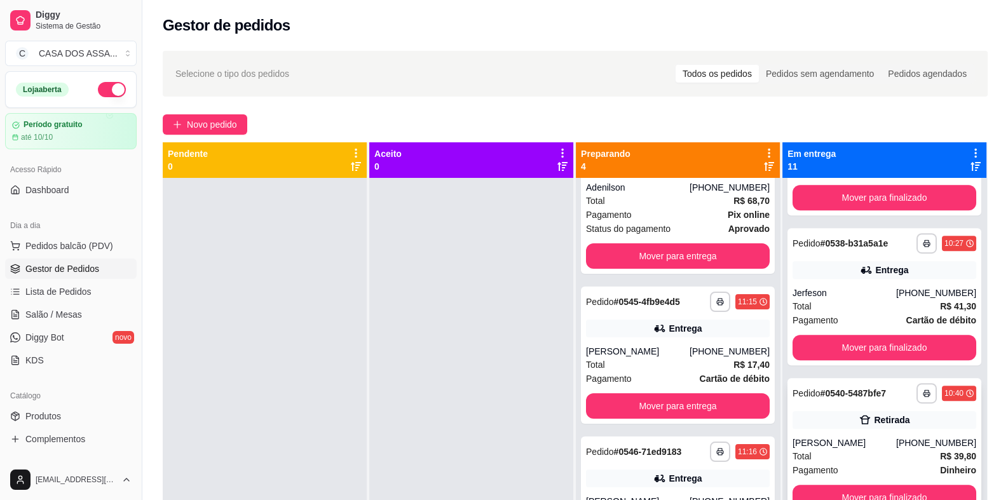
scroll to position [1040, 0]
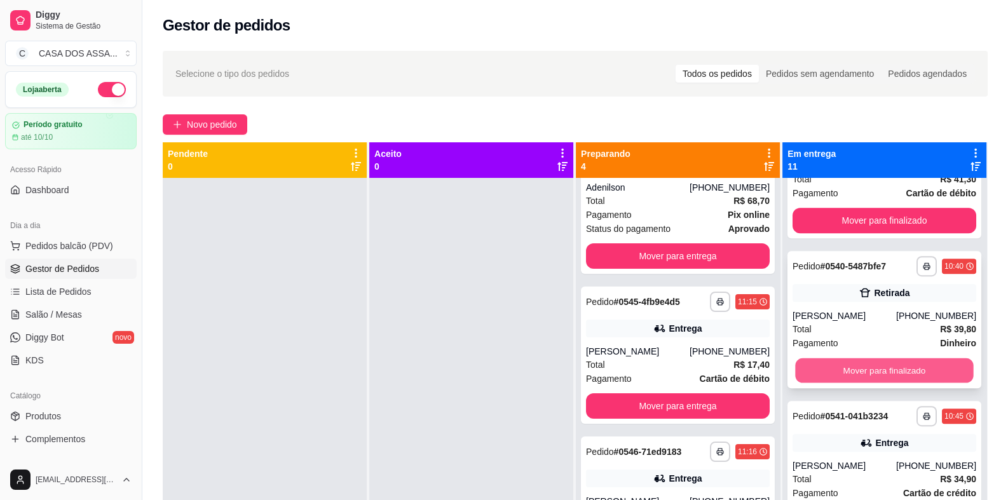
click at [887, 370] on button "Mover para finalizado" at bounding box center [884, 370] width 178 height 25
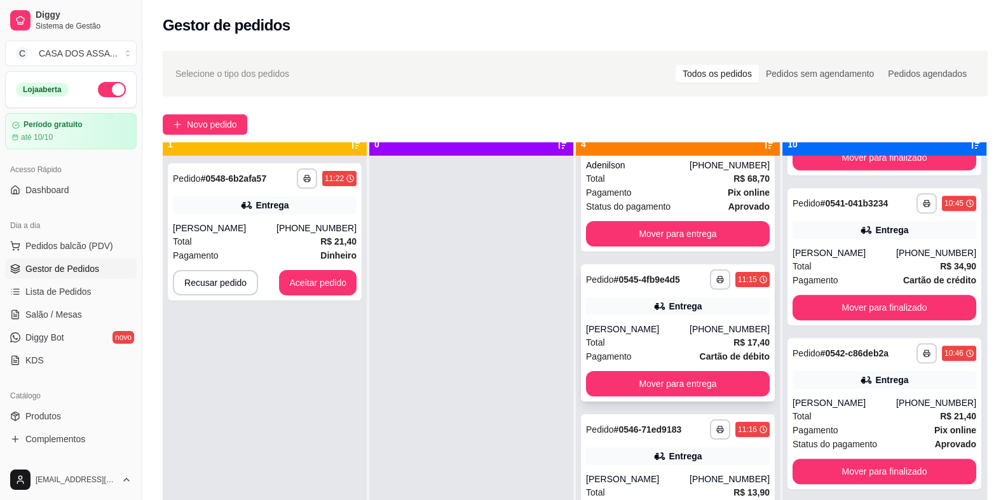
scroll to position [35, 0]
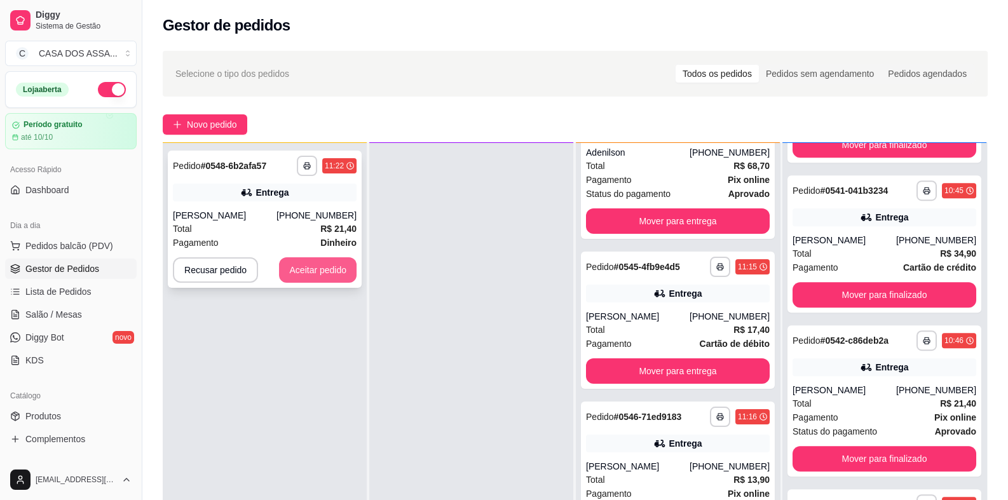
click at [324, 275] on button "Aceitar pedido" at bounding box center [318, 269] width 78 height 25
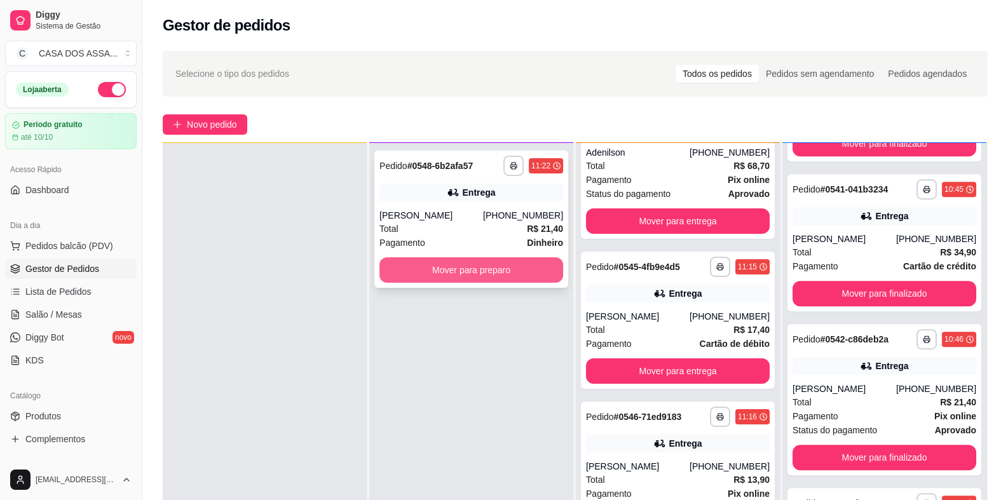
scroll to position [1081, 0]
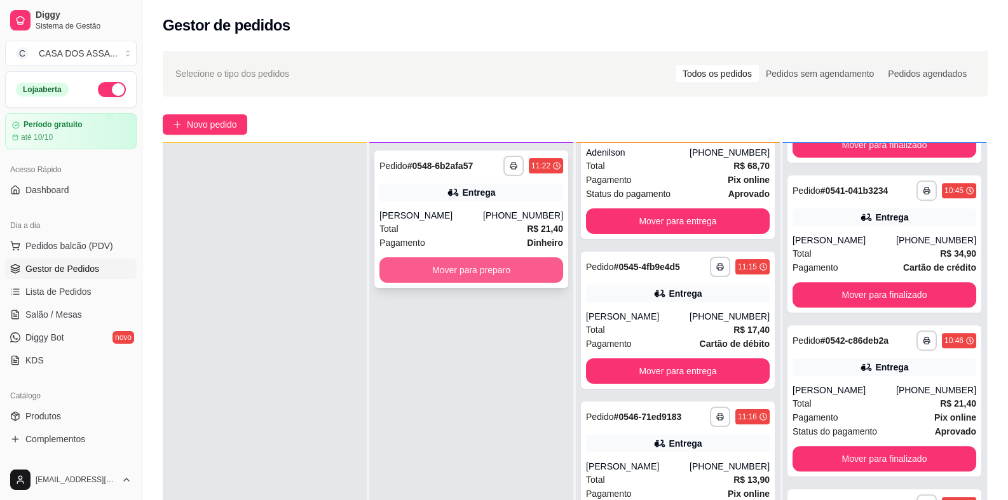
click at [480, 272] on button "Mover para preparo" at bounding box center [471, 269] width 184 height 25
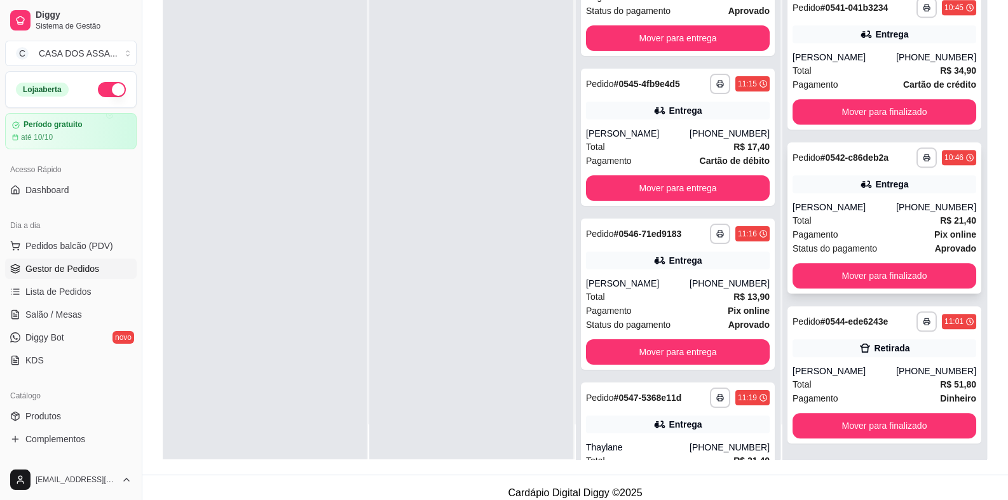
scroll to position [194, 0]
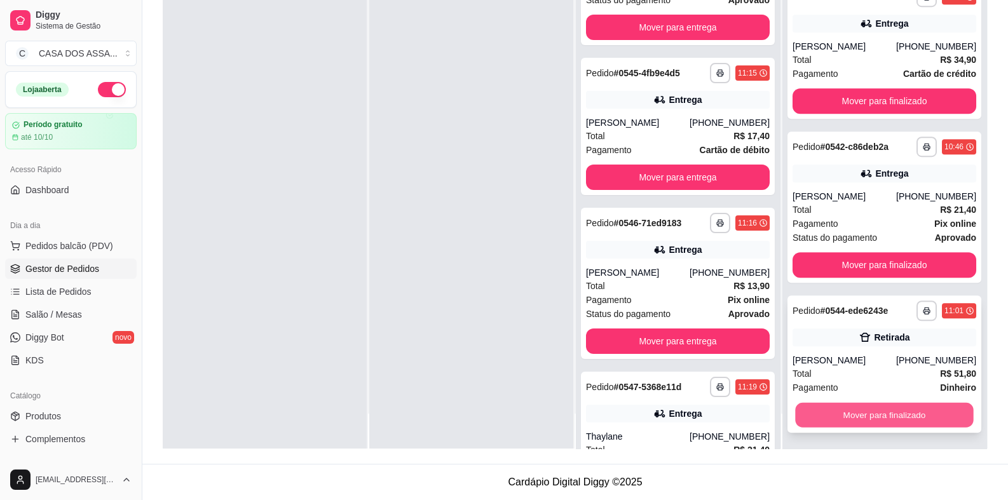
click at [855, 414] on button "Mover para finalizado" at bounding box center [884, 415] width 178 height 25
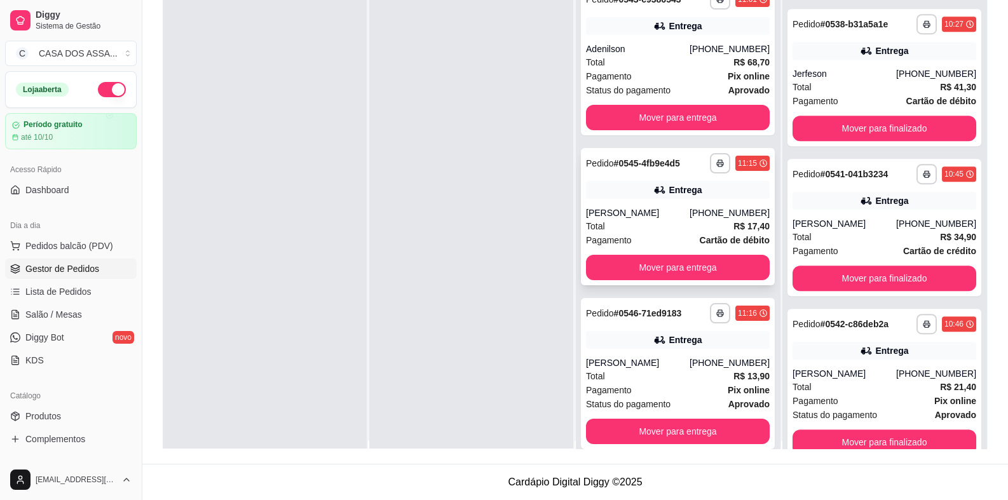
scroll to position [0, 0]
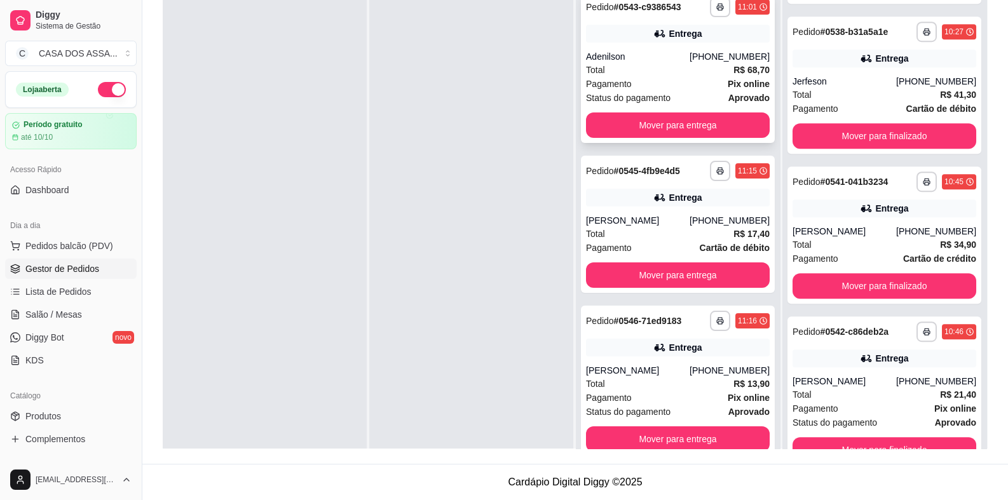
click at [649, 52] on div "Adenilson" at bounding box center [638, 56] width 104 height 13
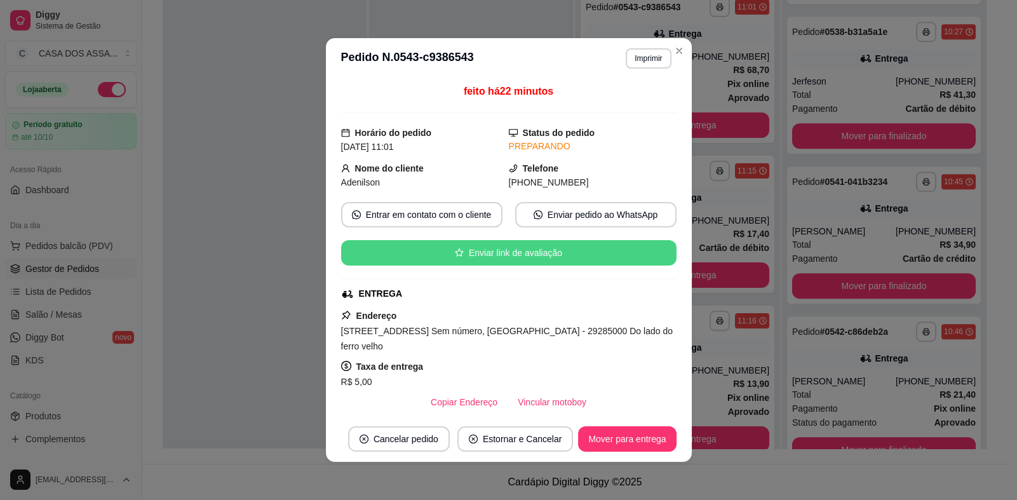
click at [542, 248] on button "Enviar link de avaliação" at bounding box center [508, 252] width 335 height 25
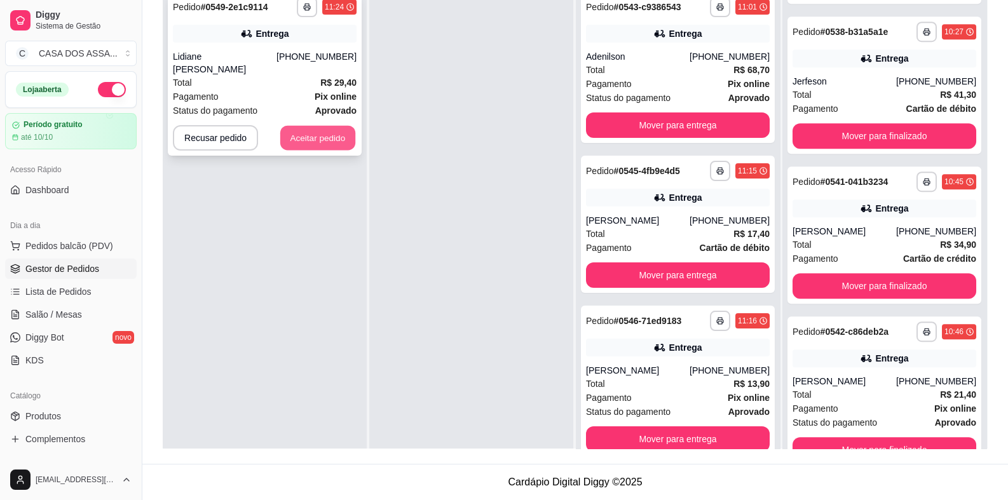
click at [308, 126] on button "Aceitar pedido" at bounding box center [317, 138] width 75 height 25
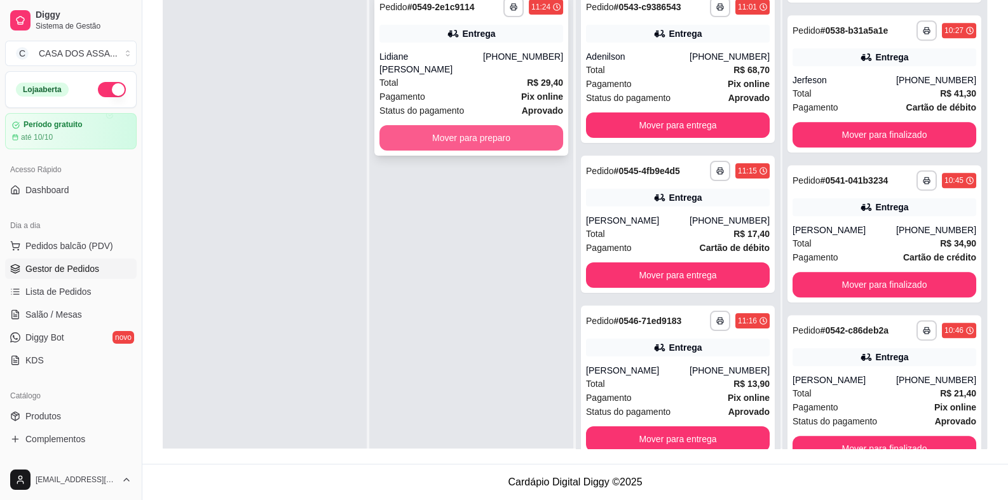
scroll to position [931, 0]
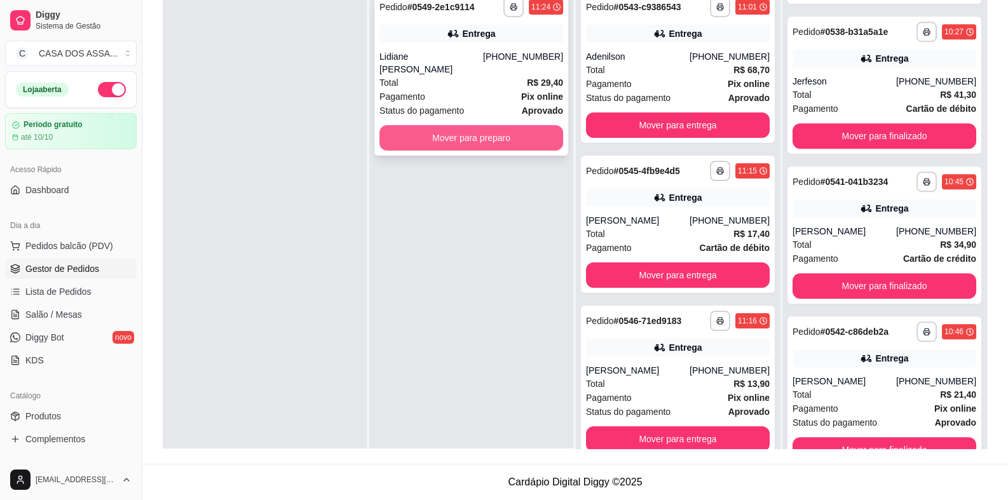
click at [445, 125] on button "Mover para preparo" at bounding box center [471, 137] width 184 height 25
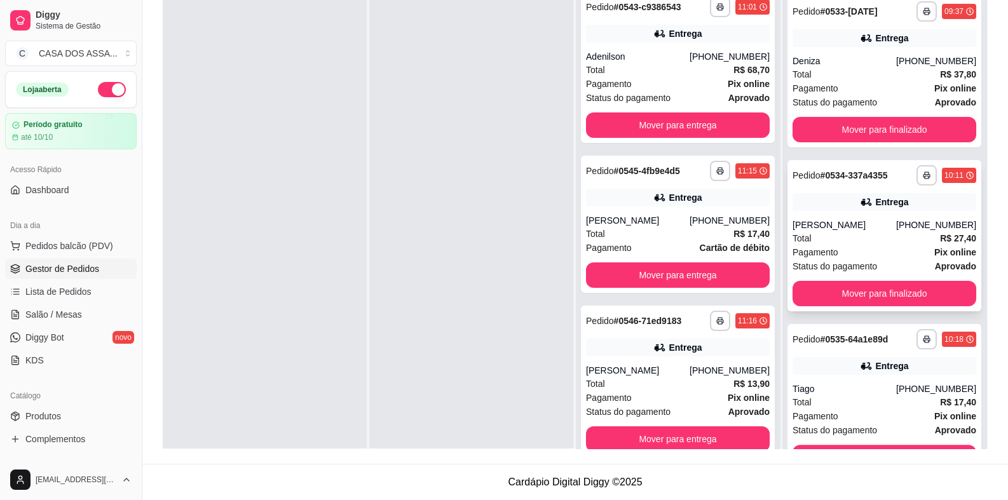
scroll to position [0, 0]
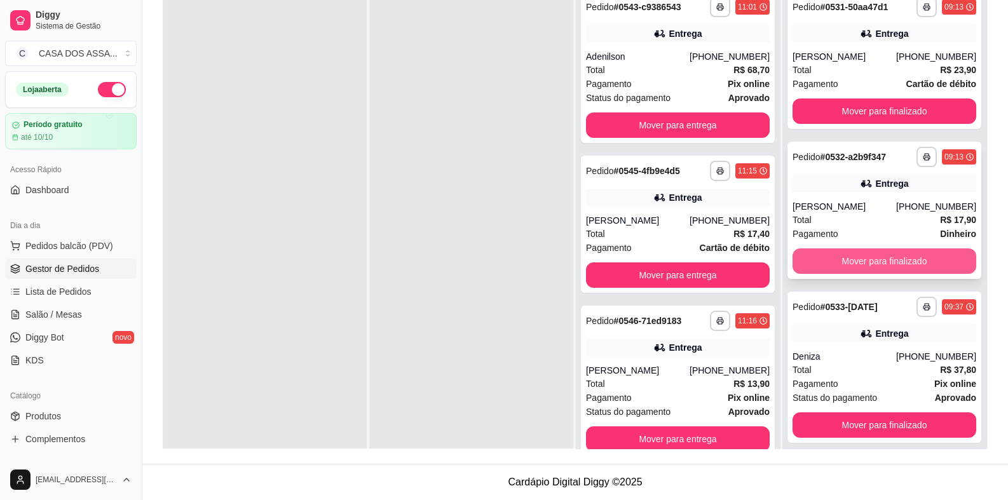
click at [863, 266] on button "Mover para finalizado" at bounding box center [884, 260] width 184 height 25
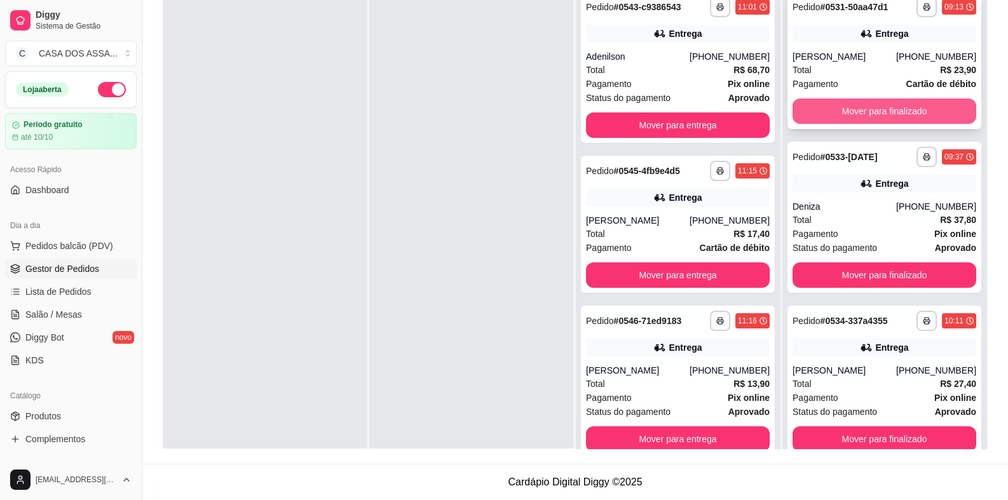
click at [875, 111] on button "Mover para finalizado" at bounding box center [884, 110] width 184 height 25
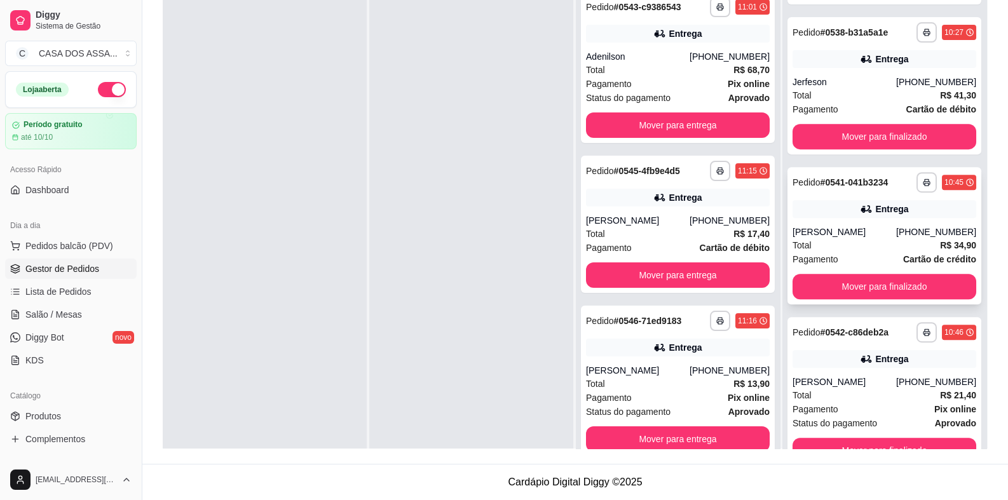
scroll to position [632, 0]
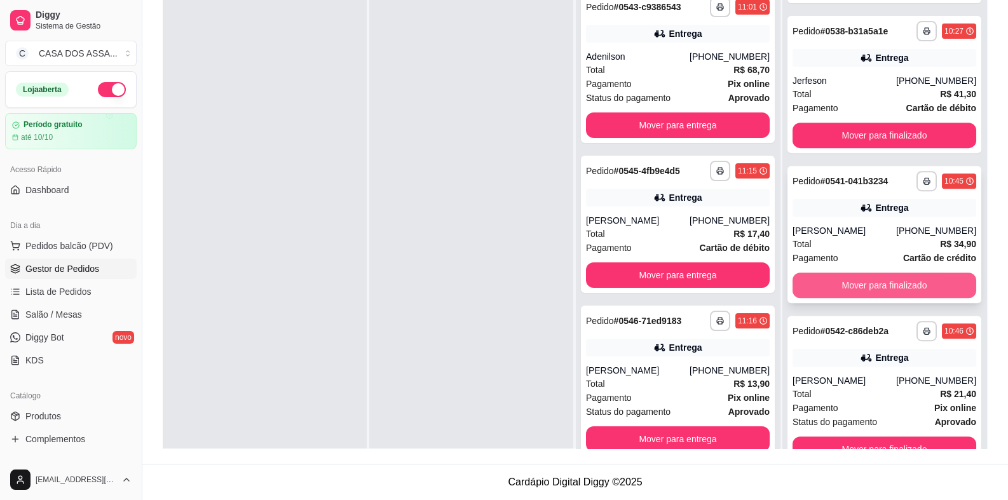
click at [869, 285] on button "Mover para finalizado" at bounding box center [884, 285] width 184 height 25
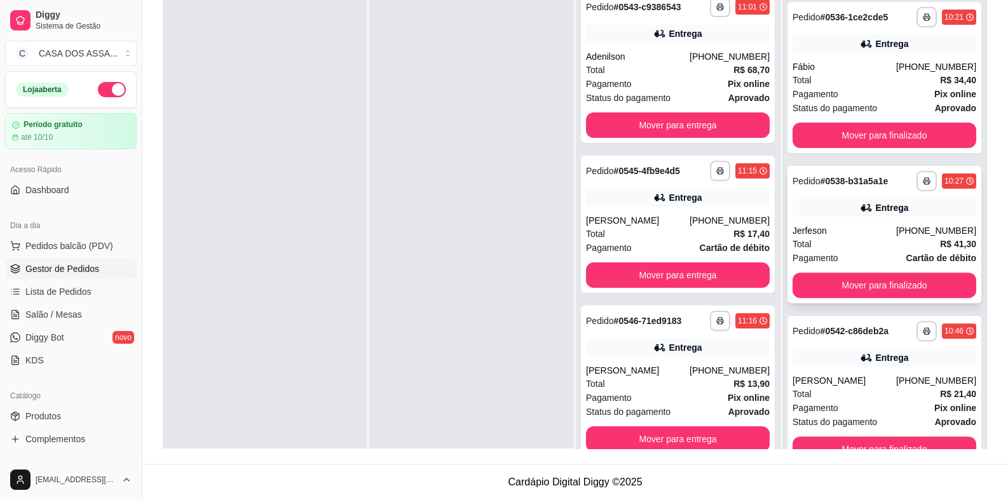
scroll to position [35, 0]
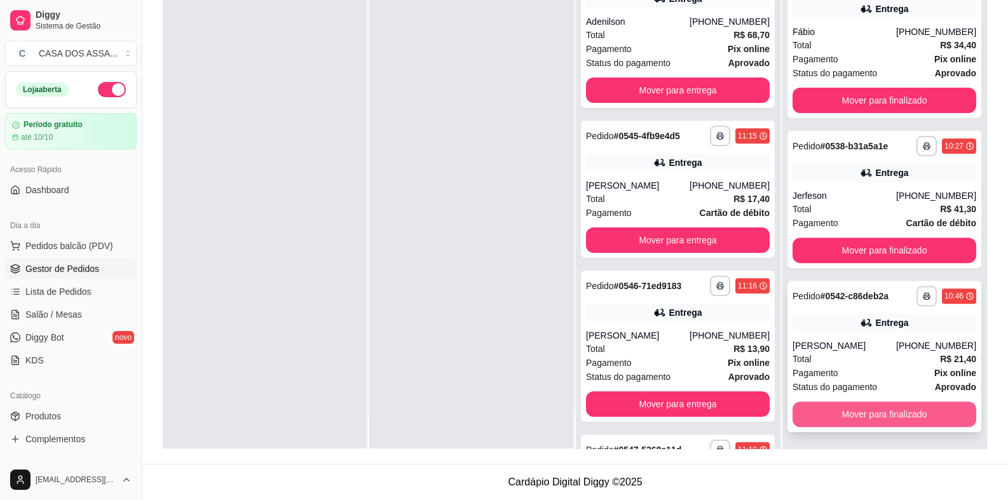
click at [889, 415] on button "Mover para finalizado" at bounding box center [884, 414] width 184 height 25
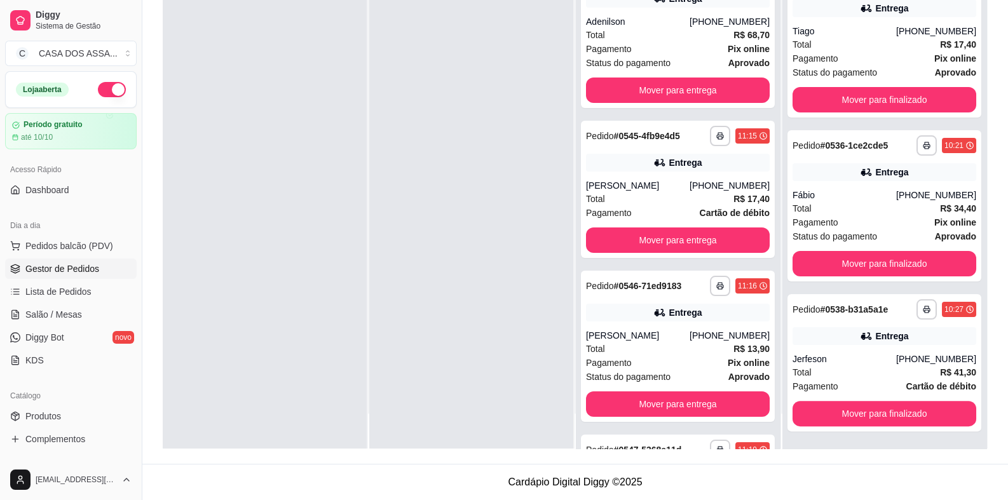
scroll to position [317, 0]
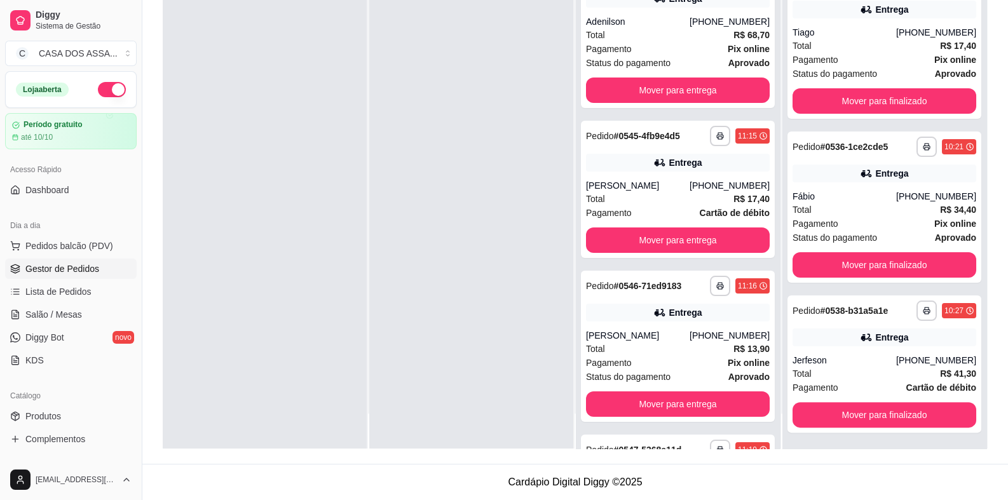
click at [353, 212] on div at bounding box center [265, 199] width 204 height 500
click at [473, 166] on div at bounding box center [471, 199] width 204 height 500
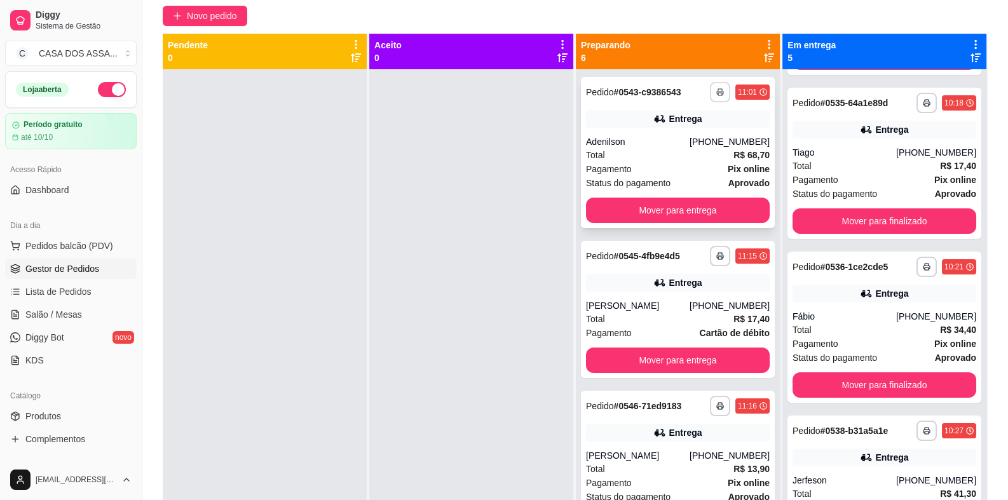
scroll to position [66, 0]
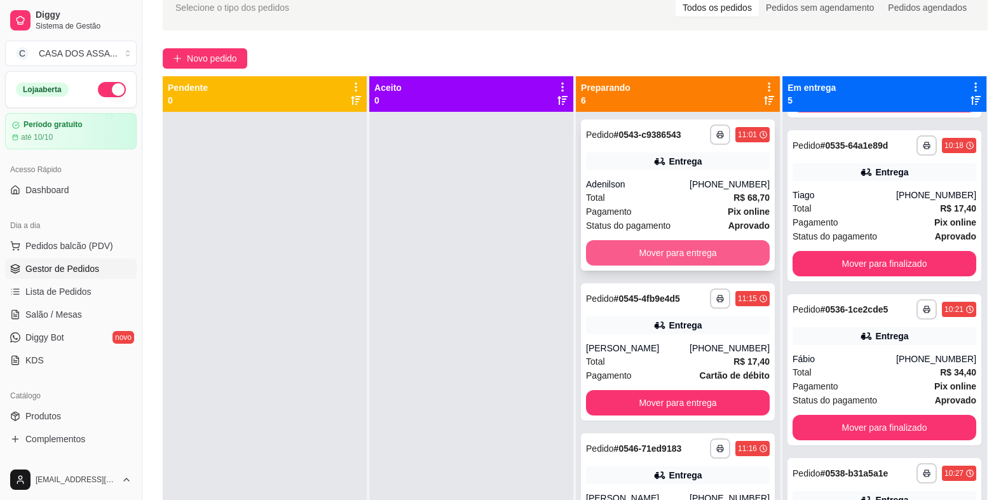
click at [684, 255] on button "Mover para entrega" at bounding box center [678, 252] width 184 height 25
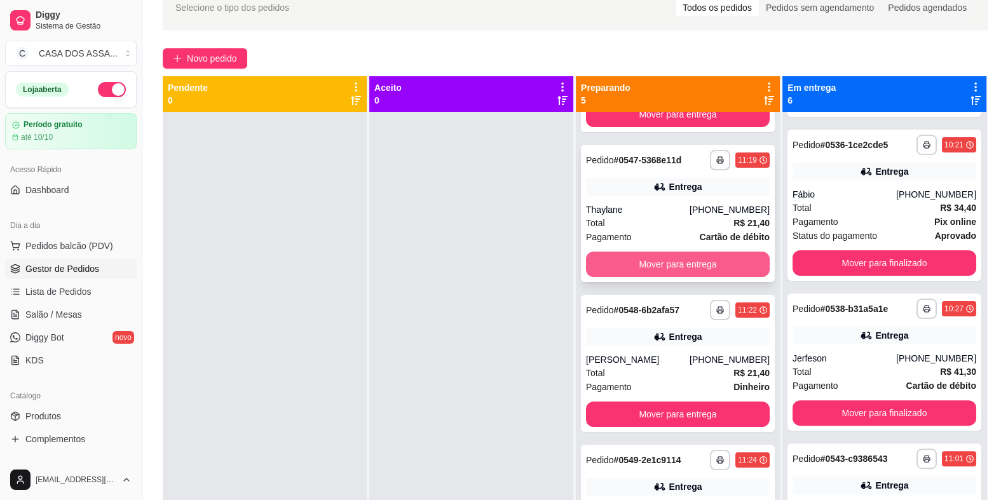
scroll to position [289, 0]
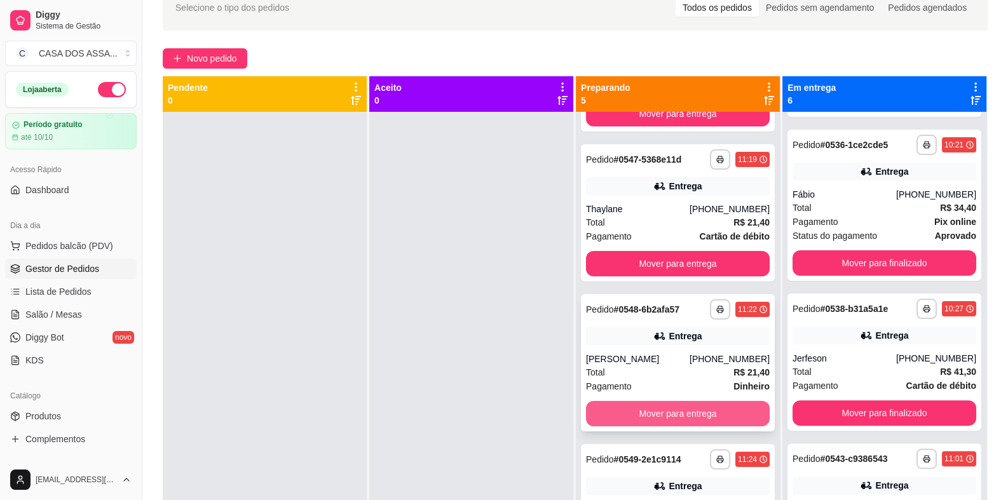
click at [664, 417] on button "Mover para entrega" at bounding box center [678, 413] width 184 height 25
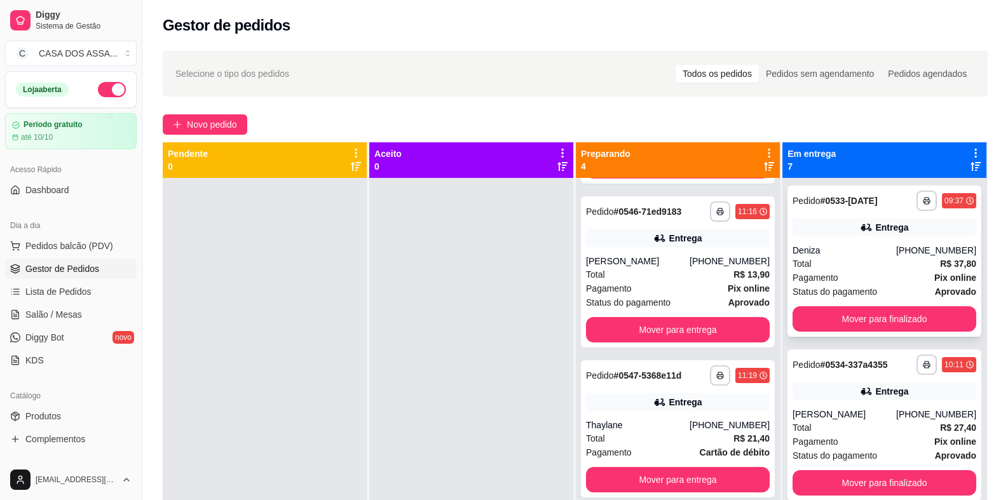
scroll to position [63, 0]
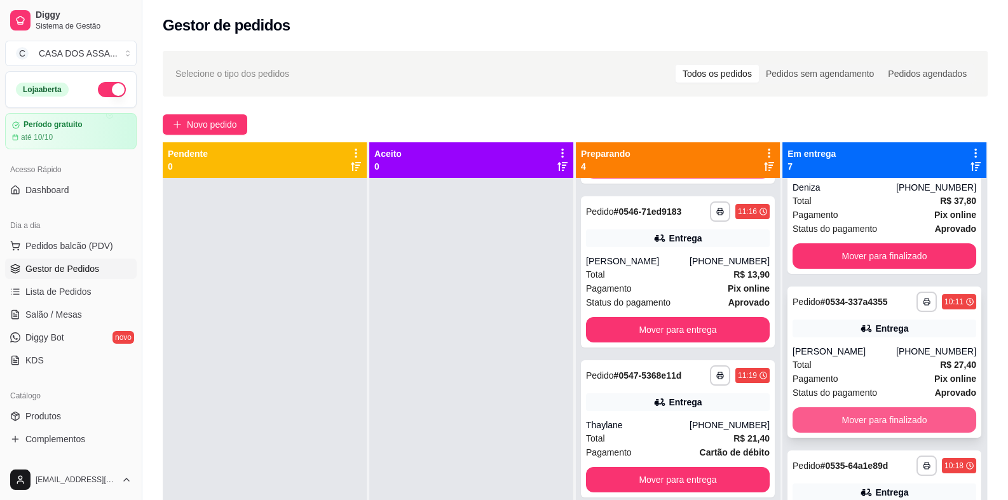
click at [871, 414] on button "Mover para finalizado" at bounding box center [884, 419] width 184 height 25
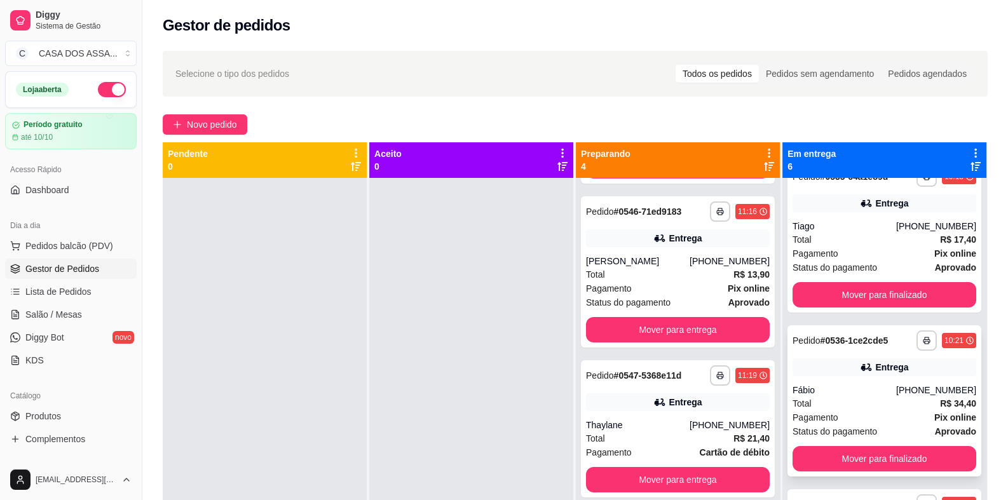
scroll to position [191, 0]
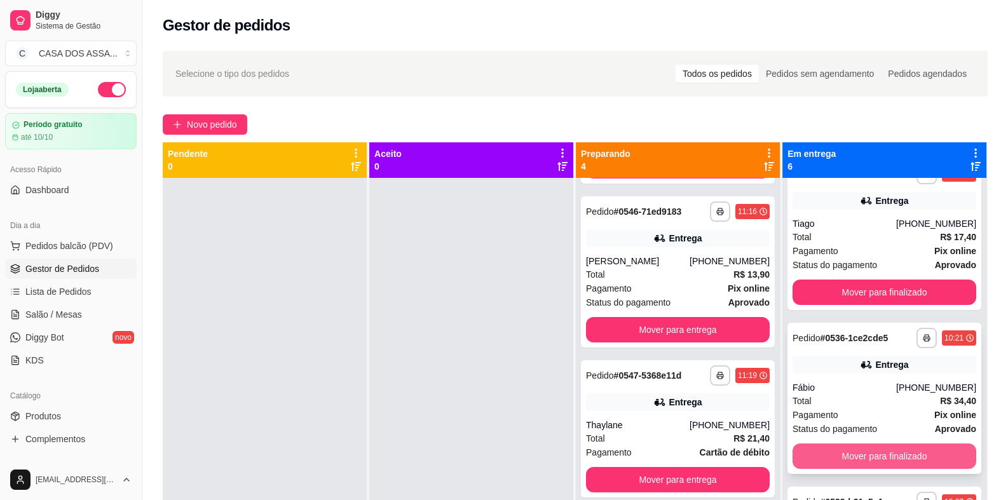
click at [860, 452] on button "Mover para finalizado" at bounding box center [884, 455] width 184 height 25
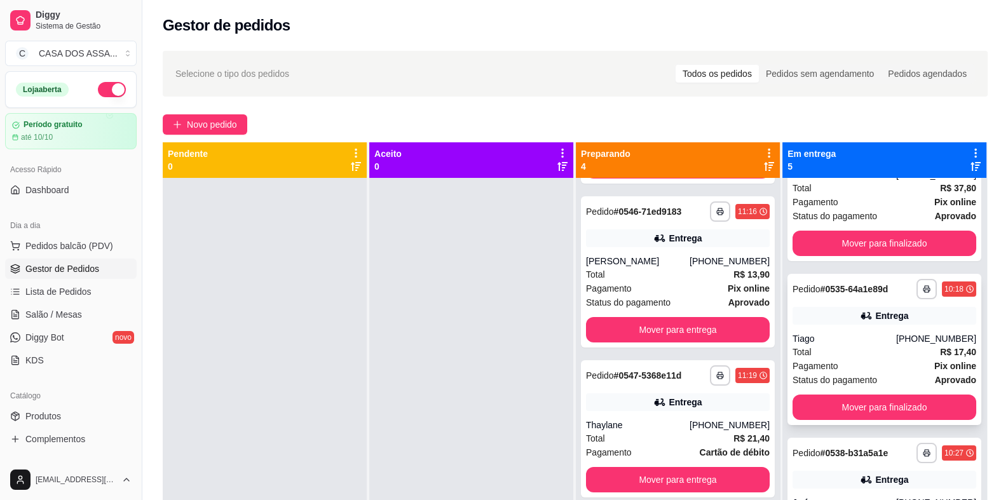
scroll to position [63, 0]
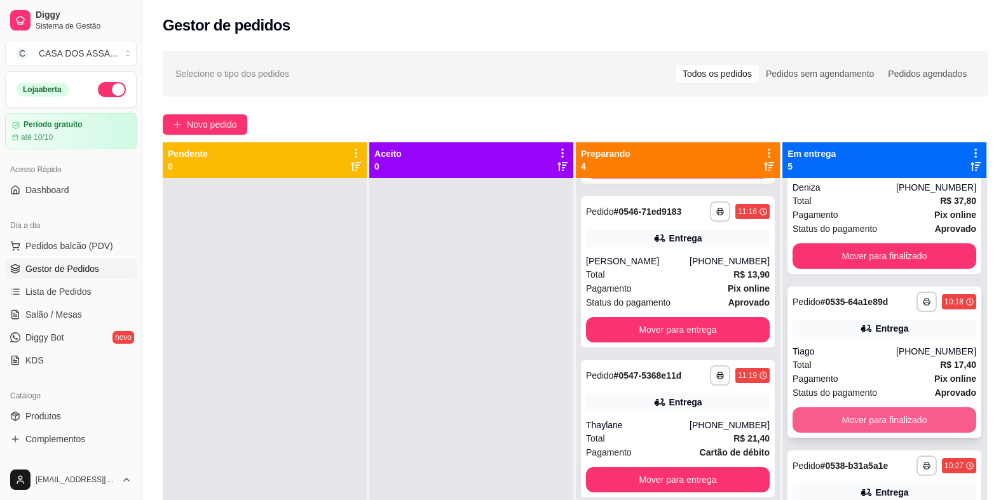
click at [873, 418] on button "Mover para finalizado" at bounding box center [884, 419] width 184 height 25
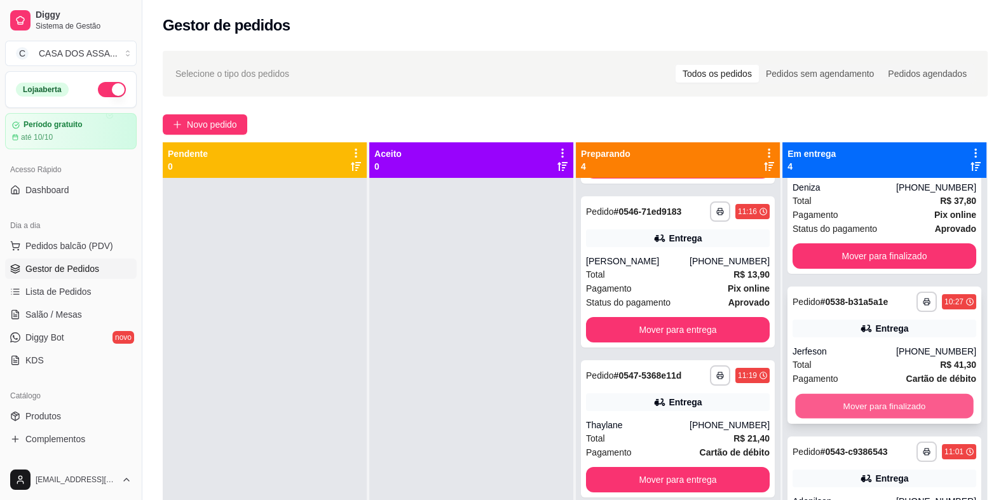
click at [865, 409] on button "Mover para finalizado" at bounding box center [884, 406] width 178 height 25
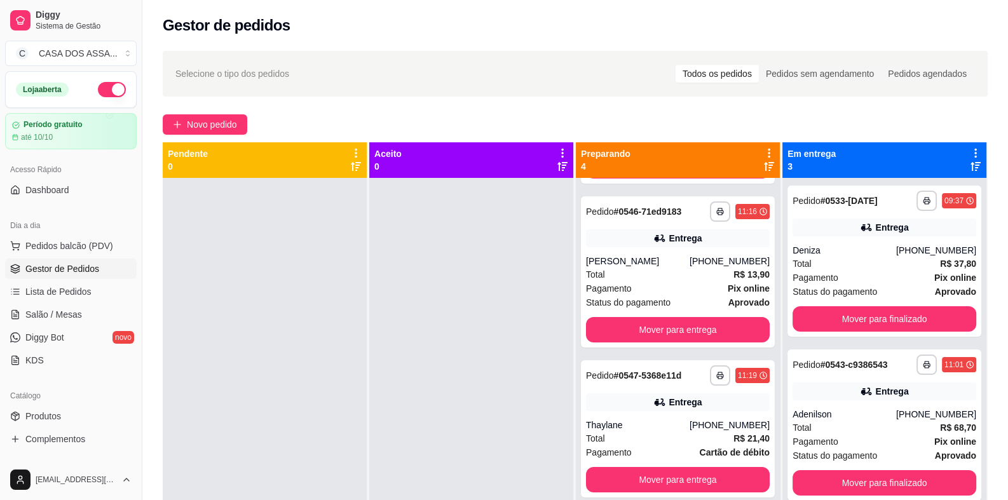
scroll to position [0, 0]
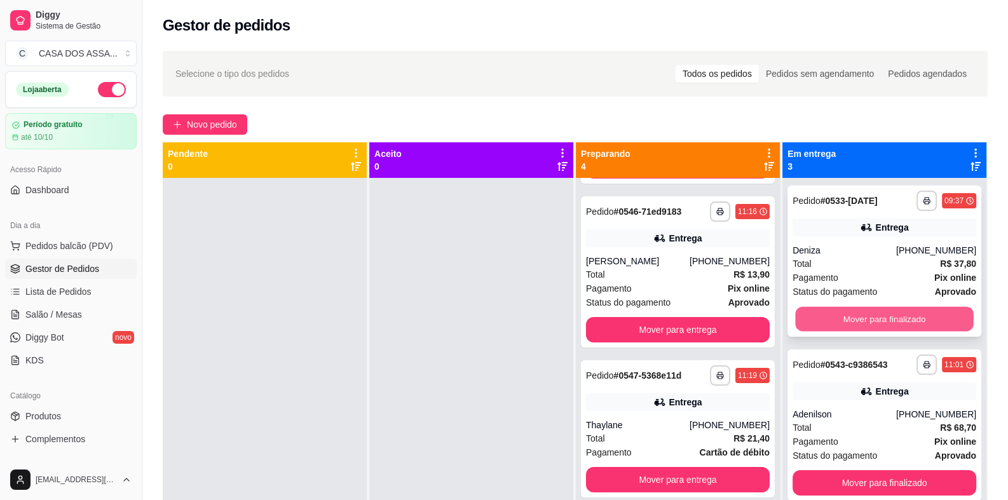
click at [904, 325] on button "Mover para finalizado" at bounding box center [884, 319] width 178 height 25
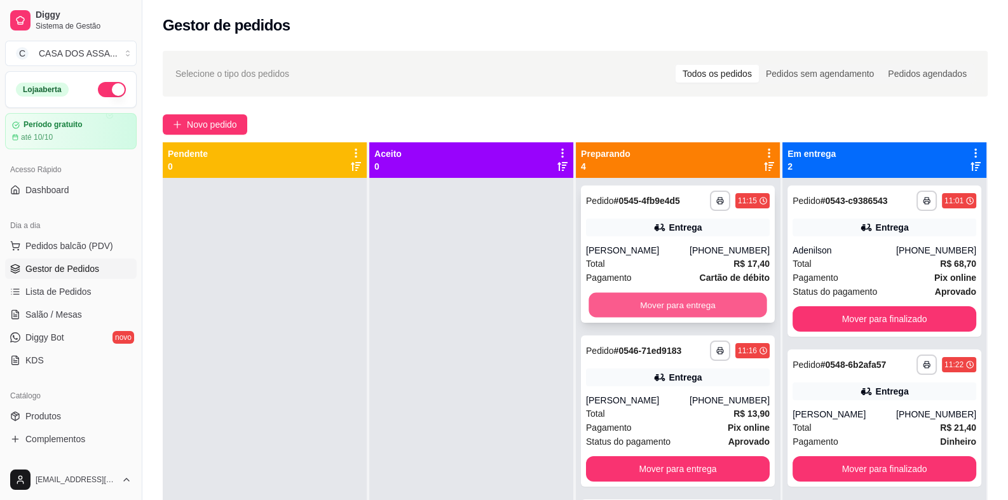
click at [680, 304] on button "Mover para entrega" at bounding box center [677, 305] width 178 height 25
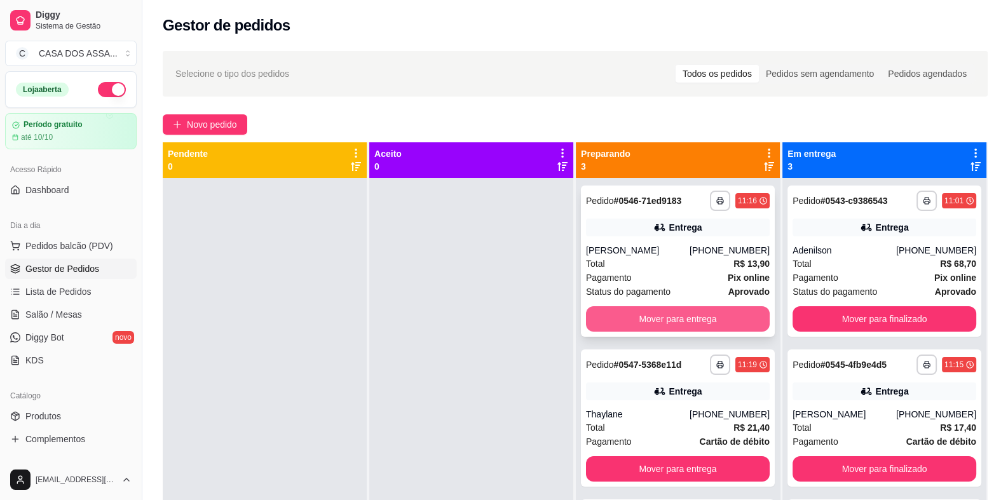
click at [680, 307] on button "Mover para entrega" at bounding box center [678, 318] width 184 height 25
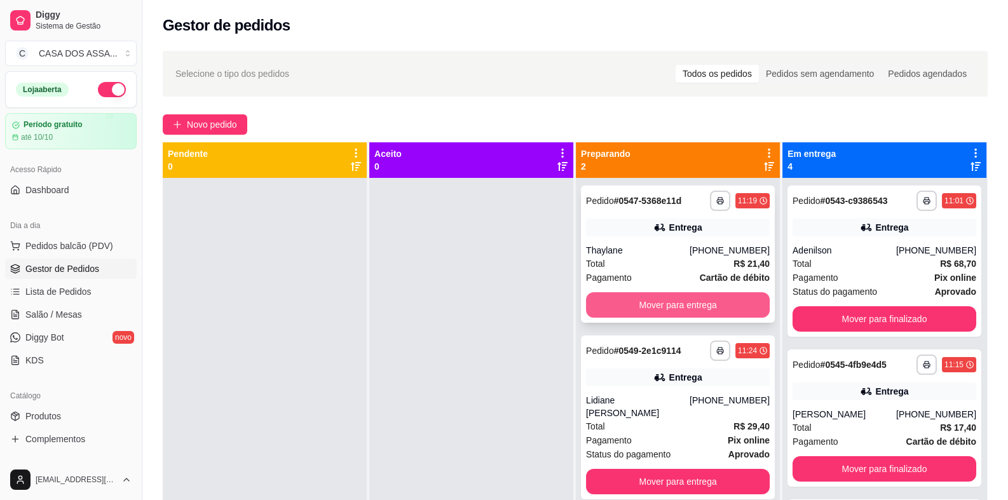
click at [679, 307] on button "Mover para entrega" at bounding box center [678, 304] width 184 height 25
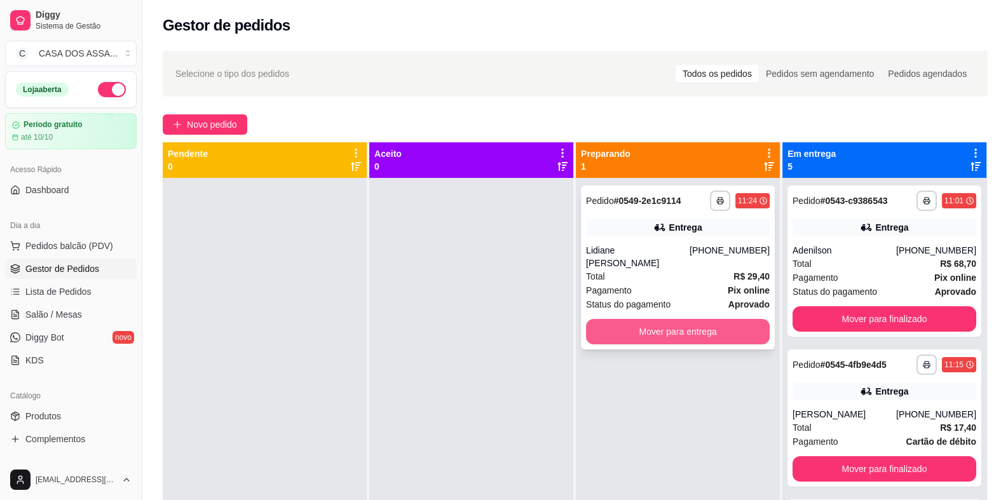
click at [684, 319] on button "Mover para entrega" at bounding box center [678, 331] width 184 height 25
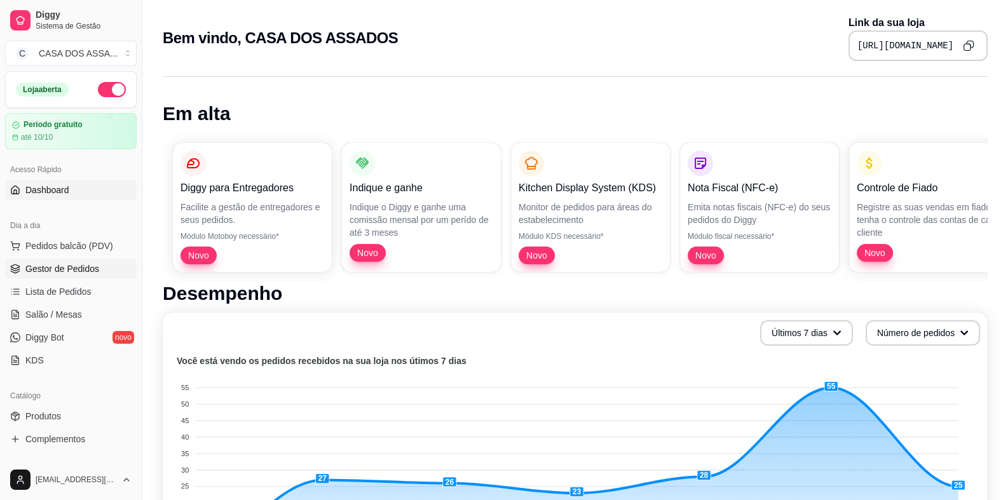
click at [83, 271] on span "Gestor de Pedidos" at bounding box center [62, 268] width 74 height 13
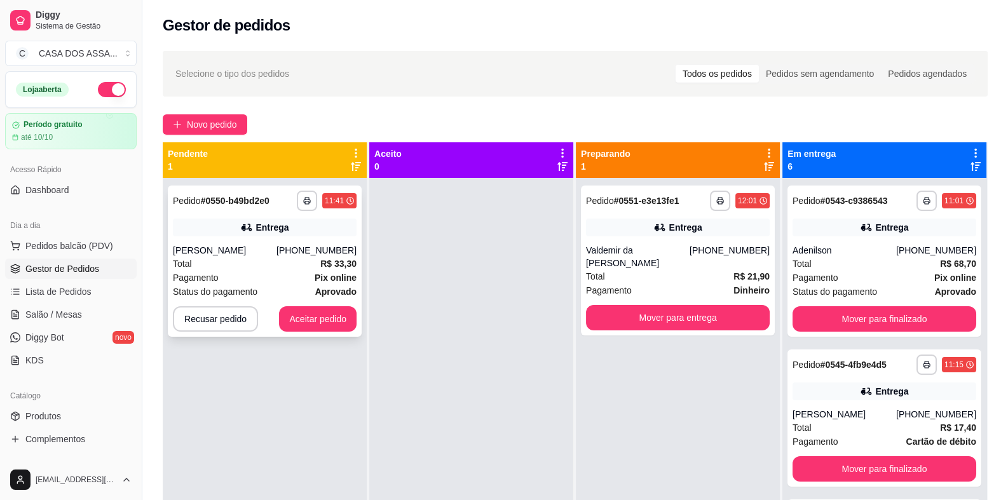
click at [265, 231] on div "Entrega" at bounding box center [271, 227] width 33 height 13
click at [314, 316] on button "Aceitar pedido" at bounding box center [318, 318] width 78 height 25
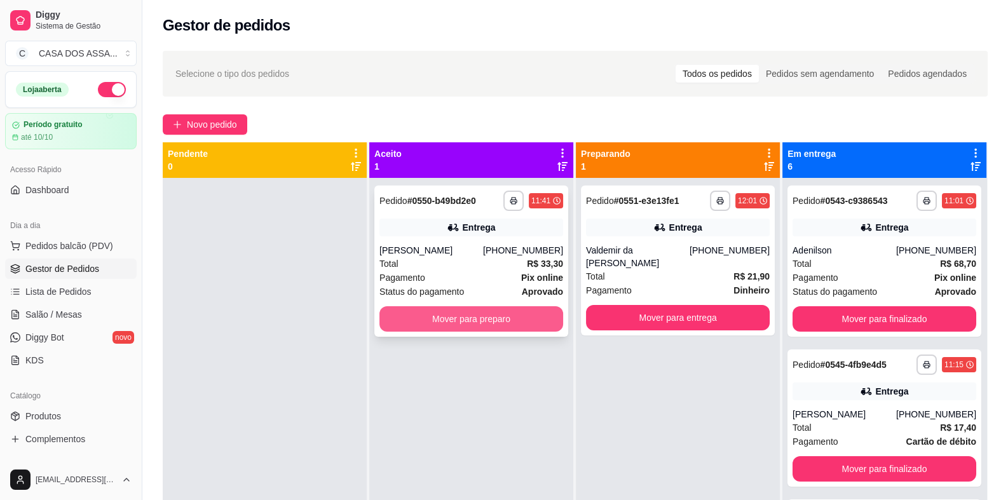
click at [456, 325] on button "Mover para preparo" at bounding box center [471, 318] width 184 height 25
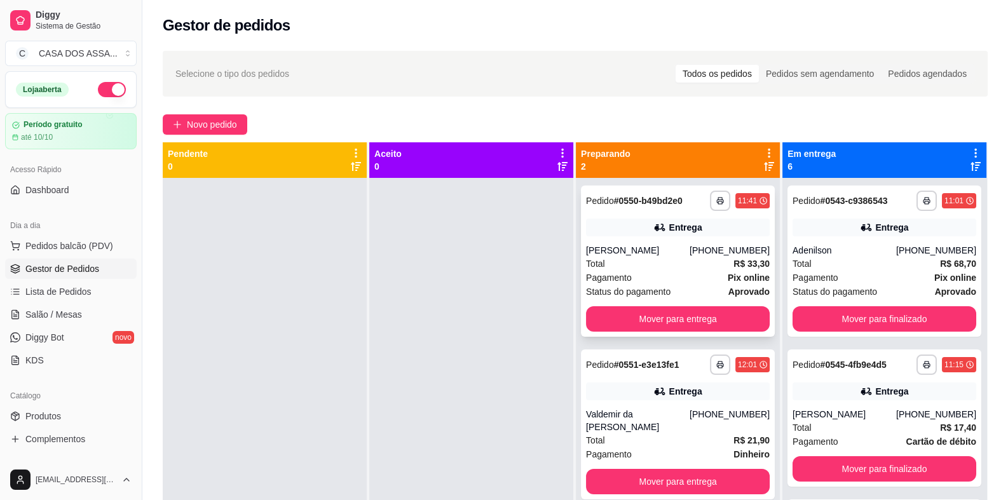
click at [663, 256] on div "[PERSON_NAME]" at bounding box center [638, 250] width 104 height 13
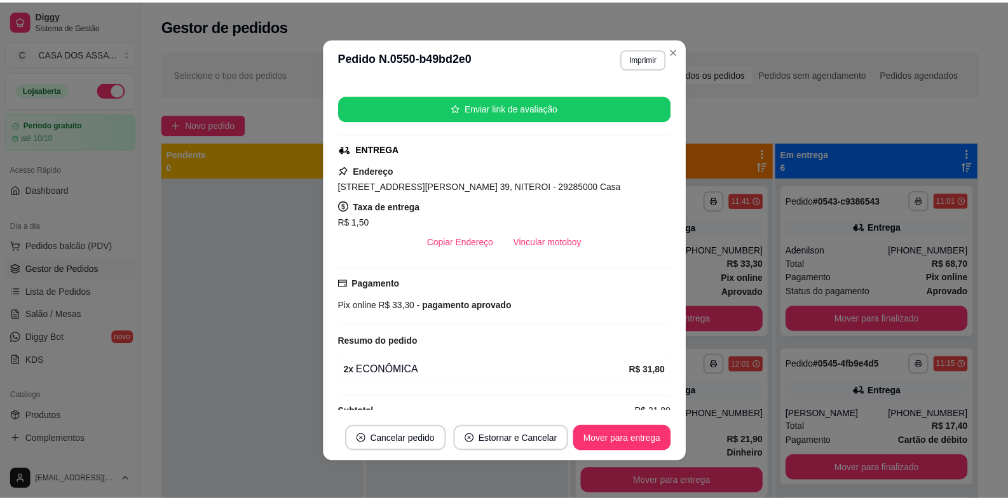
scroll to position [165, 0]
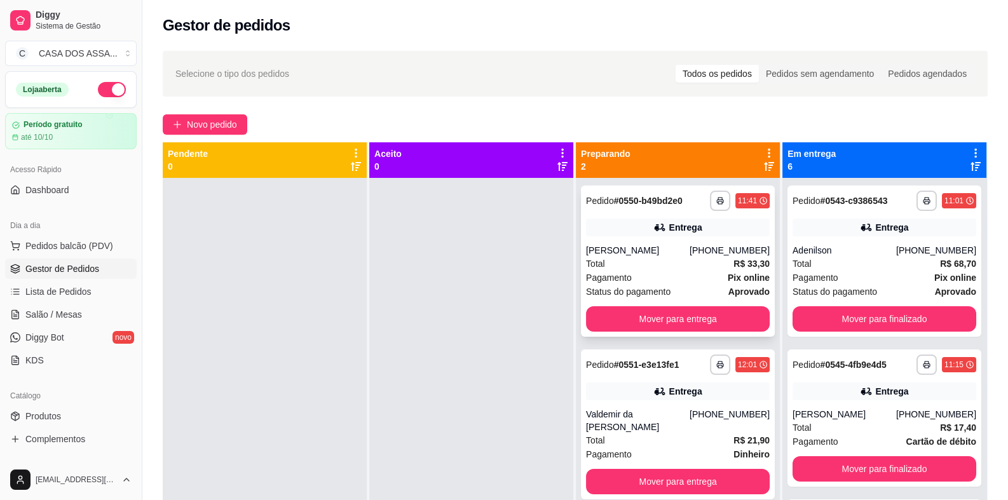
click at [642, 244] on div "[PERSON_NAME]" at bounding box center [638, 250] width 104 height 13
click at [653, 393] on icon at bounding box center [659, 391] width 13 height 13
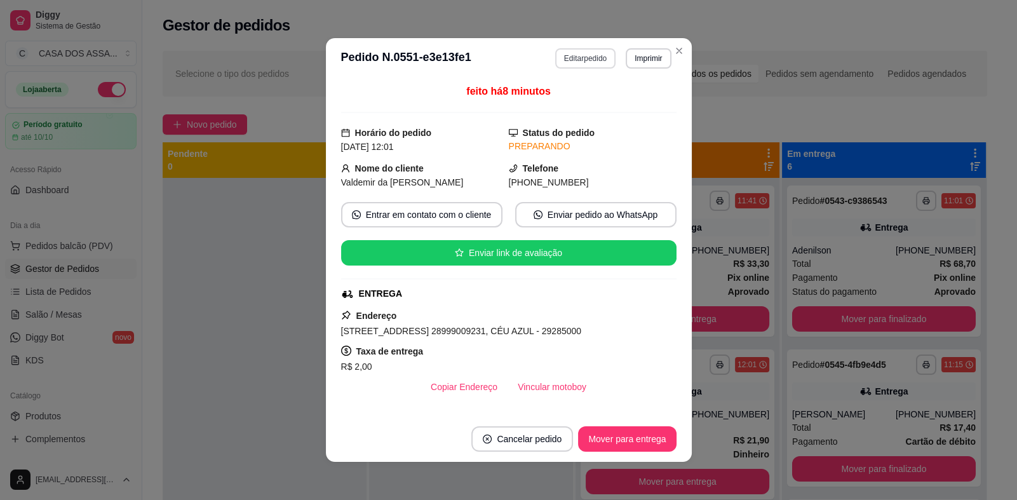
click at [583, 56] on button "Editar pedido" at bounding box center [585, 58] width 60 height 20
click at [651, 55] on button "Imprimir" at bounding box center [648, 58] width 44 height 20
click at [626, 104] on button "IMPRESSORA" at bounding box center [622, 103] width 92 height 20
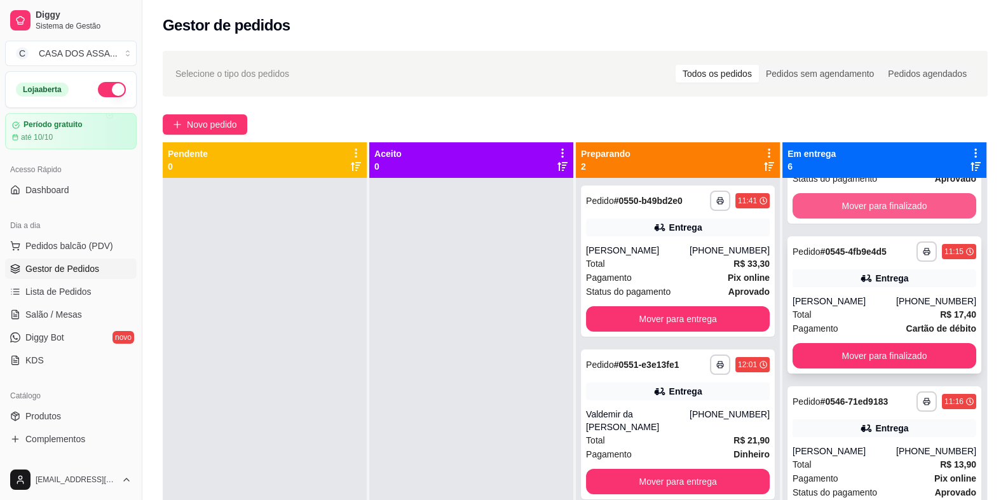
scroll to position [126, 0]
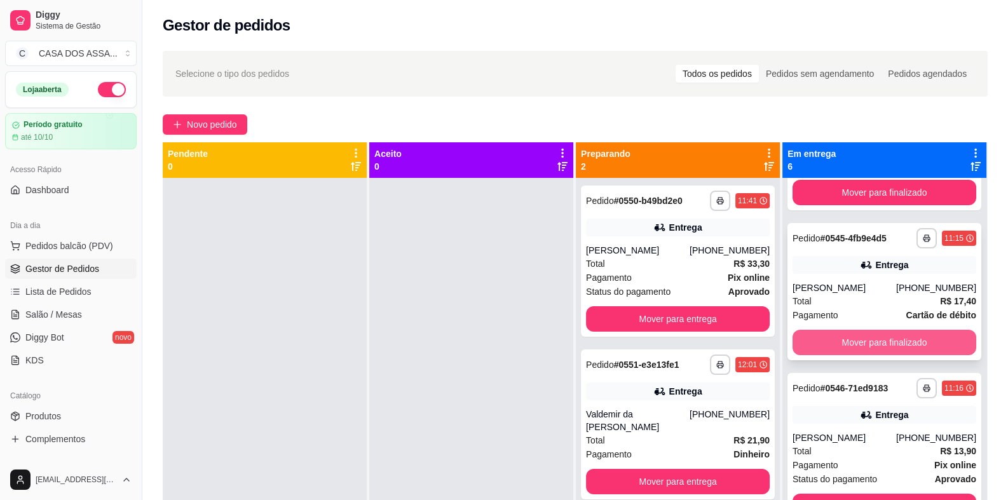
click at [873, 344] on button "Mover para finalizado" at bounding box center [884, 342] width 184 height 25
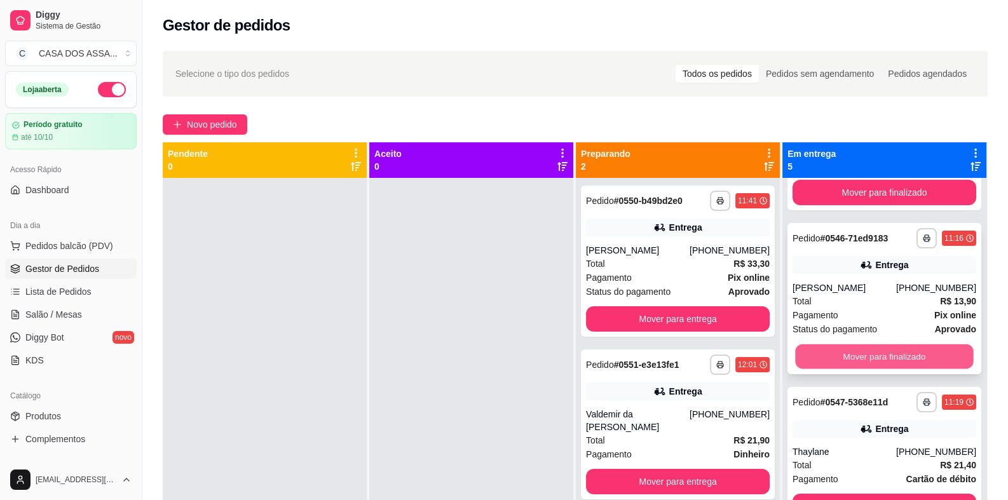
click at [879, 356] on button "Mover para finalizado" at bounding box center [884, 356] width 178 height 25
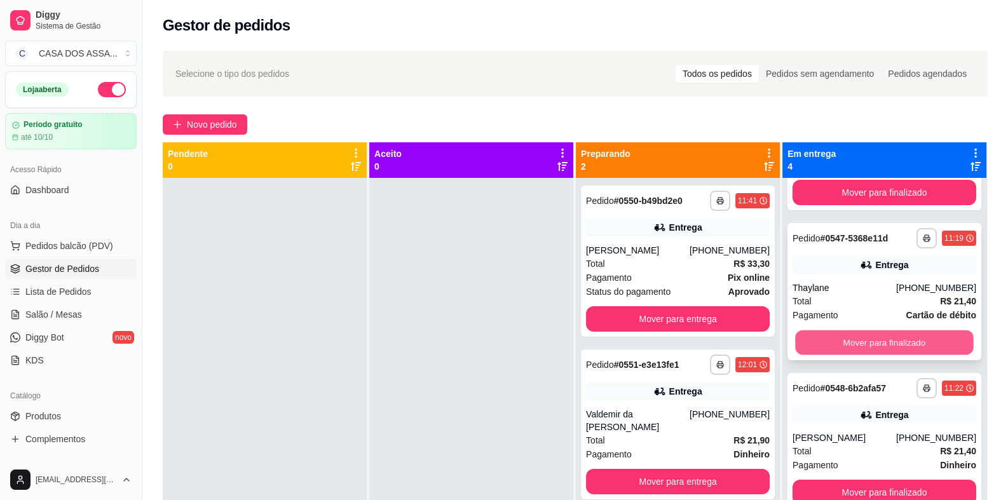
click at [884, 342] on button "Mover para finalizado" at bounding box center [884, 342] width 178 height 25
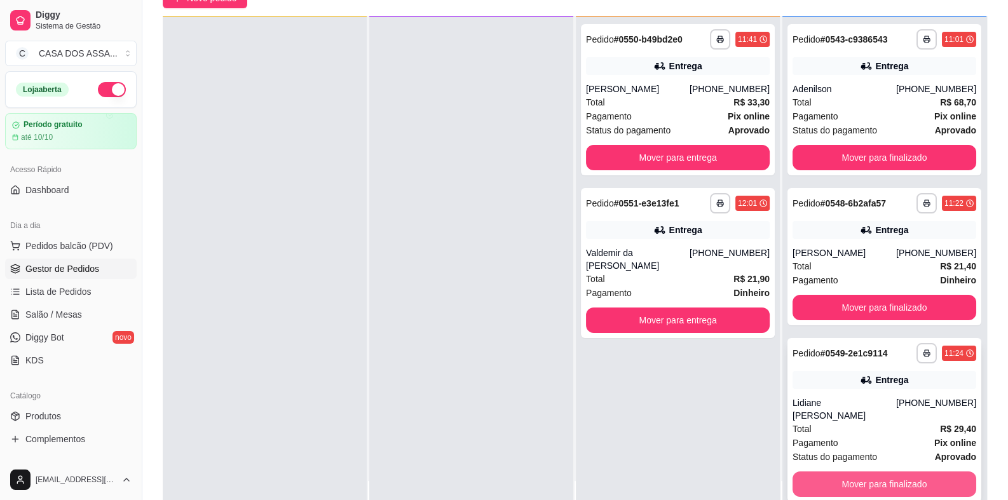
click at [875, 473] on button "Mover para finalizado" at bounding box center [884, 483] width 184 height 25
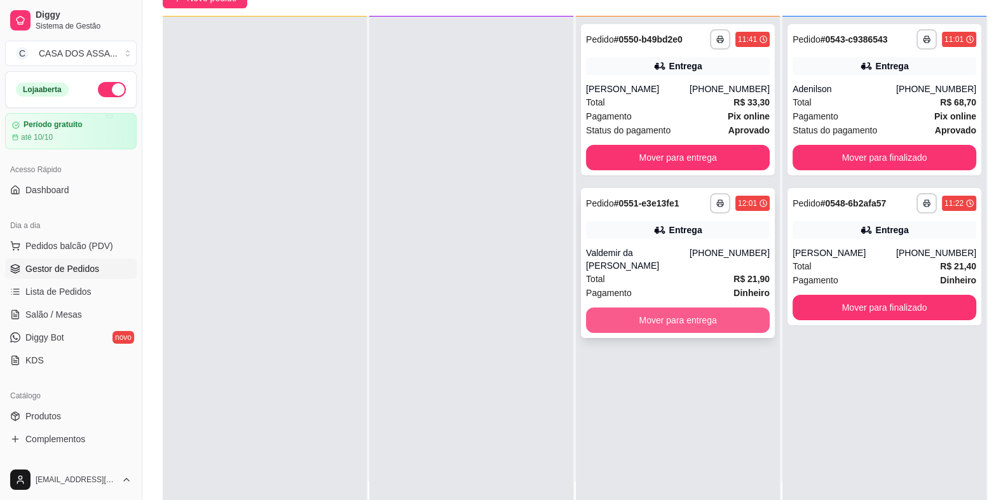
click at [648, 318] on button "Mover para entrega" at bounding box center [678, 319] width 184 height 25
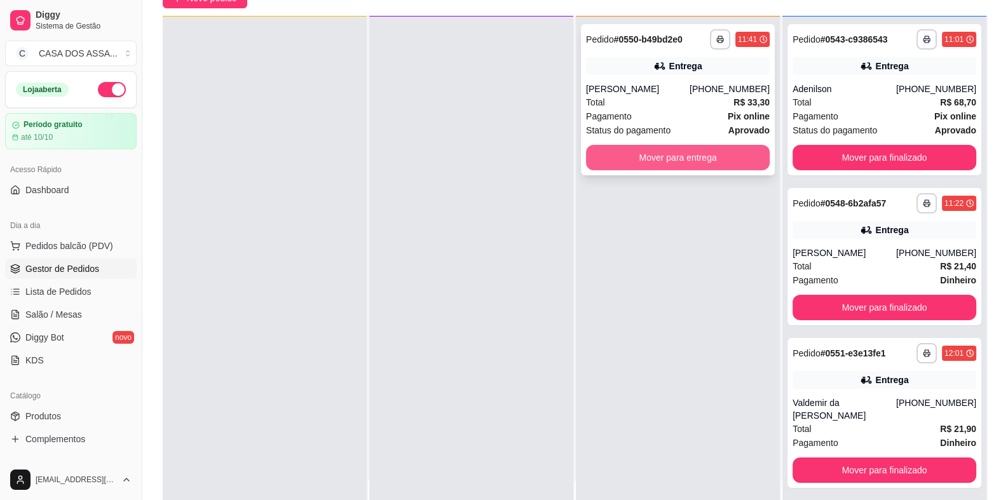
click at [649, 154] on button "Mover para entrega" at bounding box center [678, 157] width 184 height 25
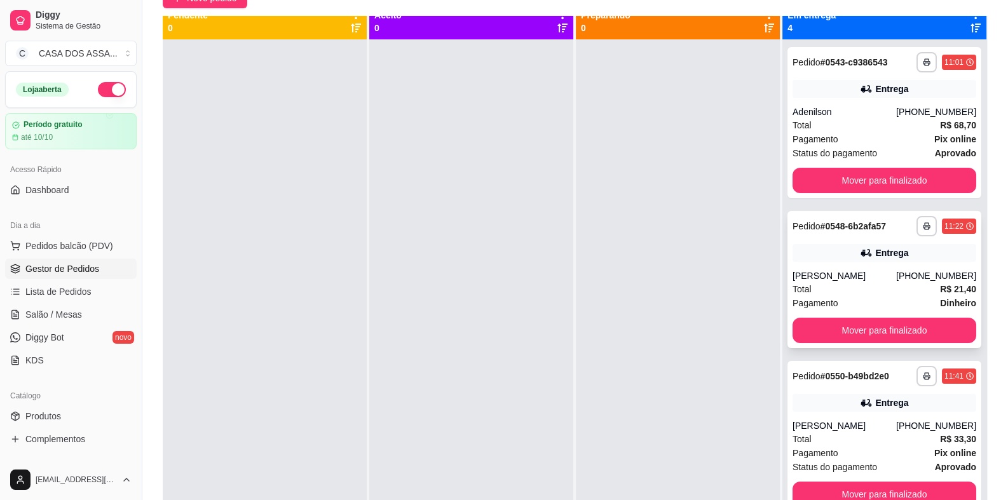
scroll to position [0, 0]
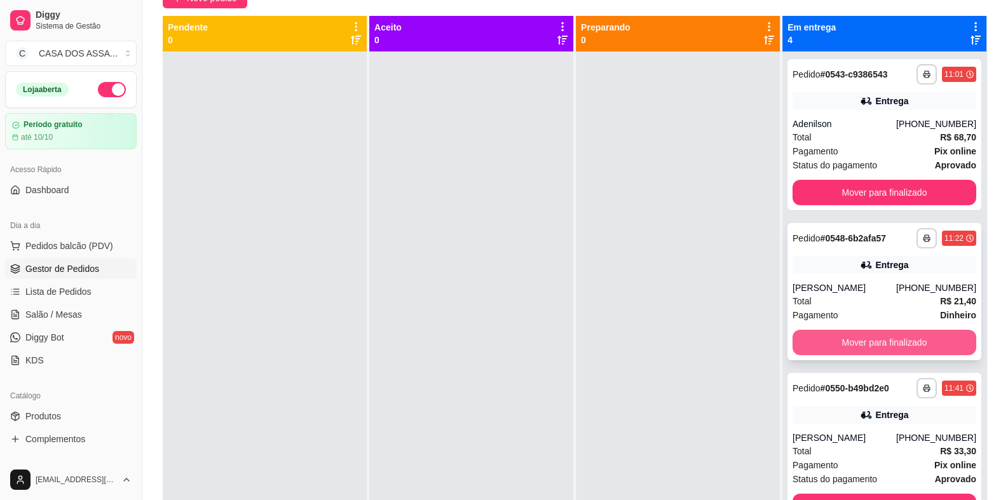
click at [891, 337] on button "Mover para finalizado" at bounding box center [884, 342] width 184 height 25
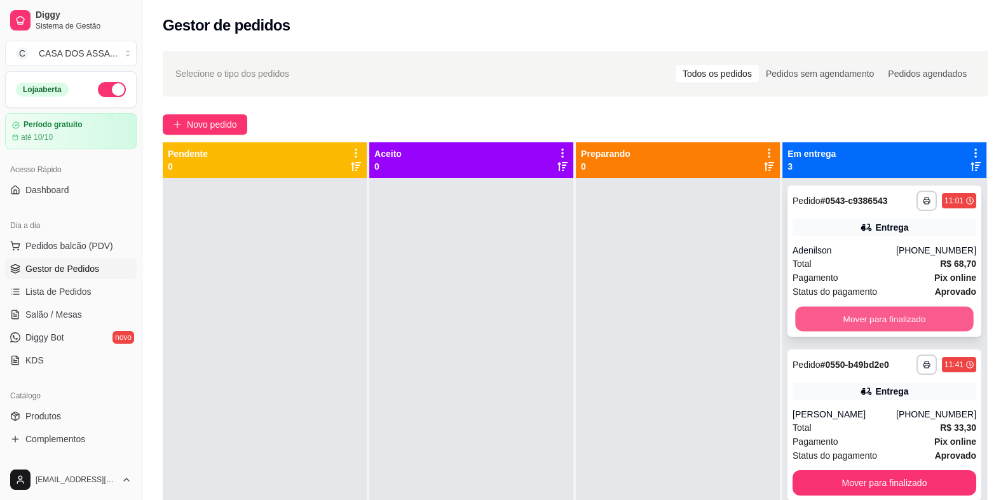
click at [861, 318] on button "Mover para finalizado" at bounding box center [884, 319] width 178 height 25
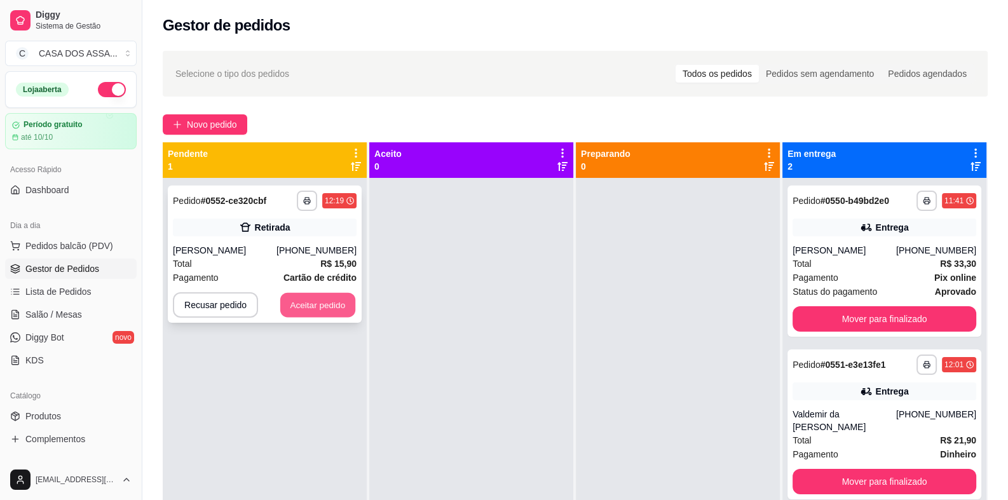
click at [306, 307] on button "Aceitar pedido" at bounding box center [317, 305] width 75 height 25
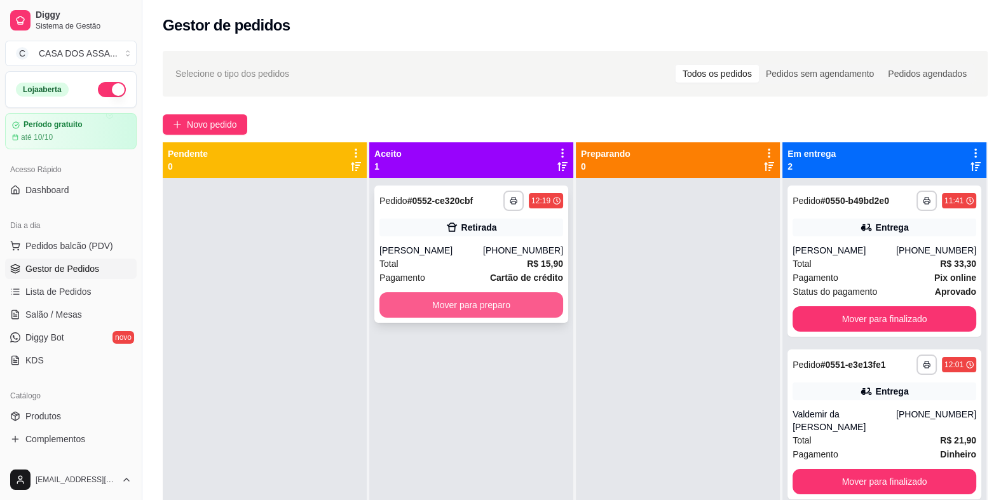
click at [464, 305] on button "Mover para preparo" at bounding box center [471, 304] width 184 height 25
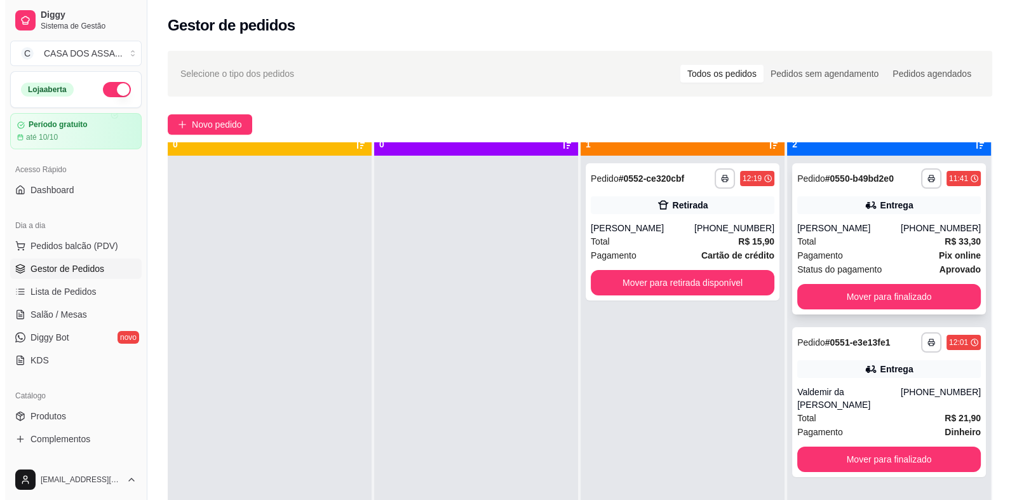
scroll to position [35, 0]
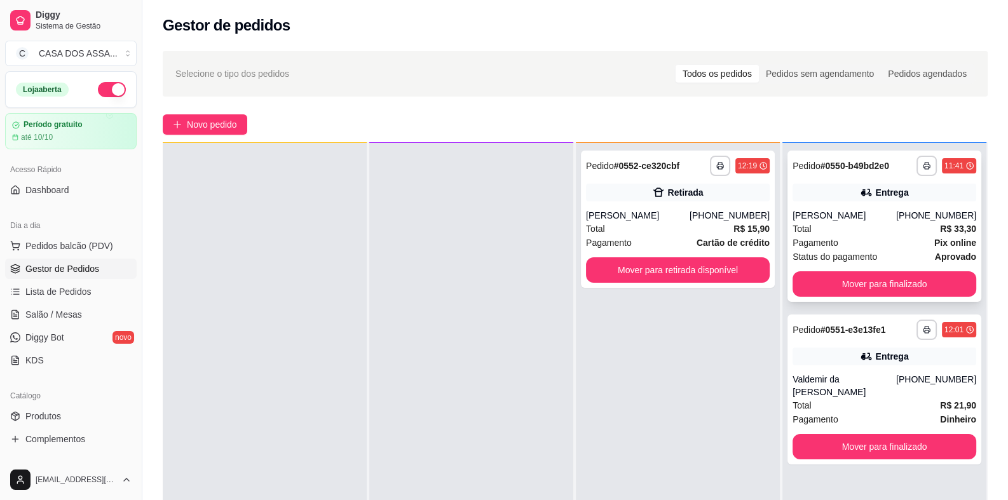
click at [876, 217] on div "[PERSON_NAME]" at bounding box center [844, 215] width 104 height 13
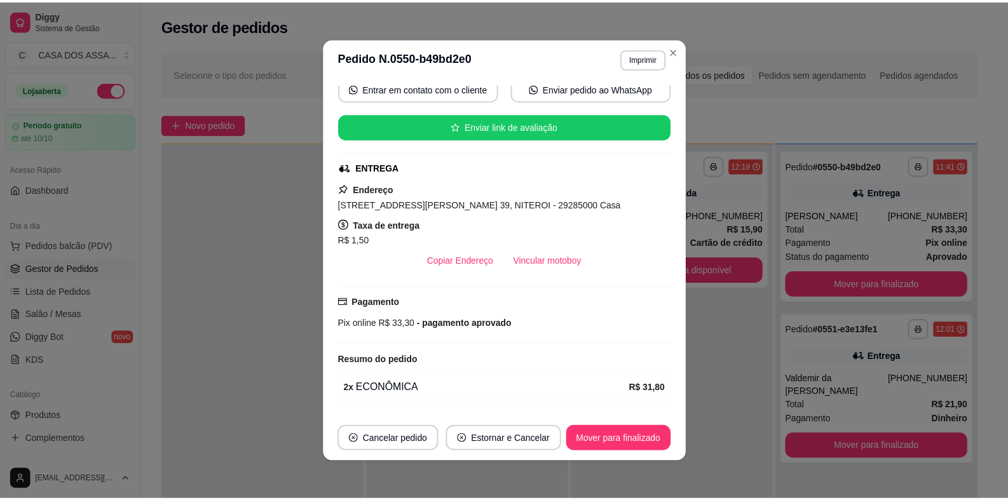
scroll to position [165, 0]
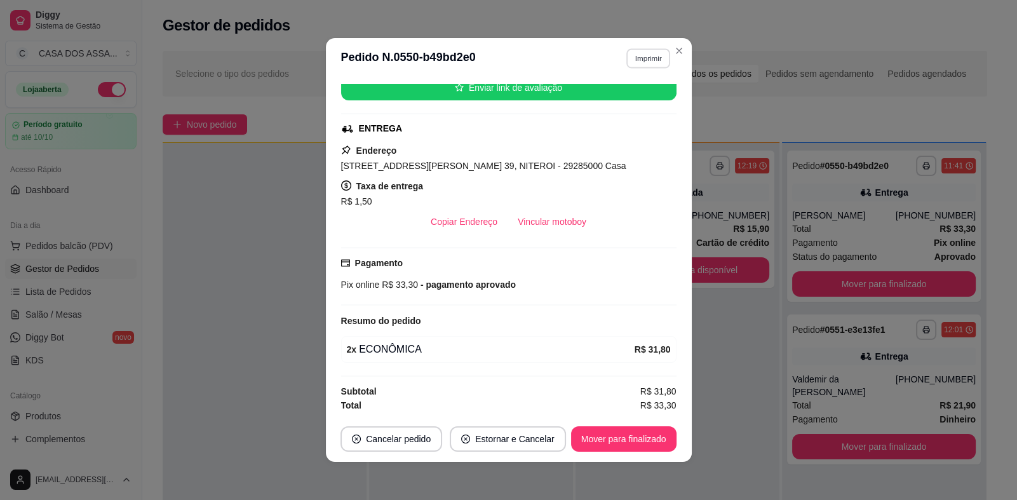
click at [654, 62] on button "Imprimir" at bounding box center [648, 58] width 44 height 20
click at [625, 104] on button "IMPRESSORA" at bounding box center [622, 103] width 92 height 20
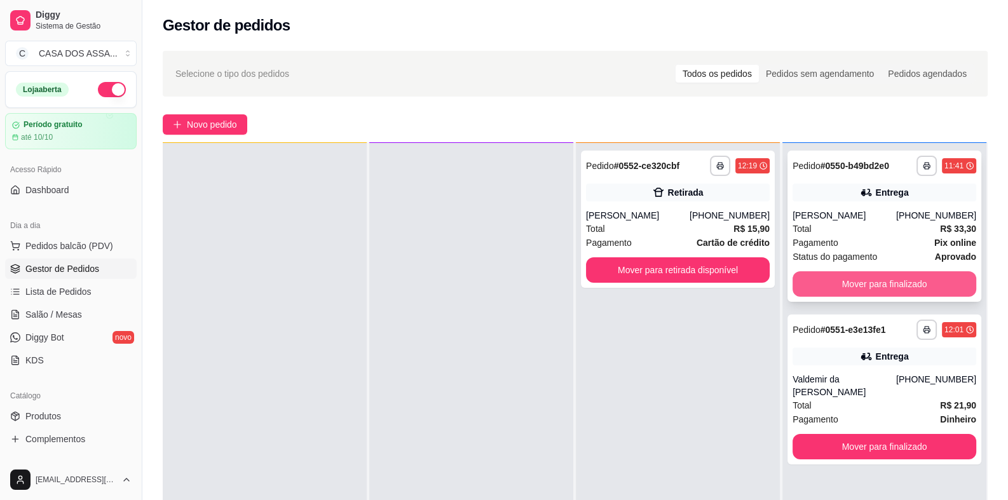
click at [898, 283] on button "Mover para finalizado" at bounding box center [884, 283] width 184 height 25
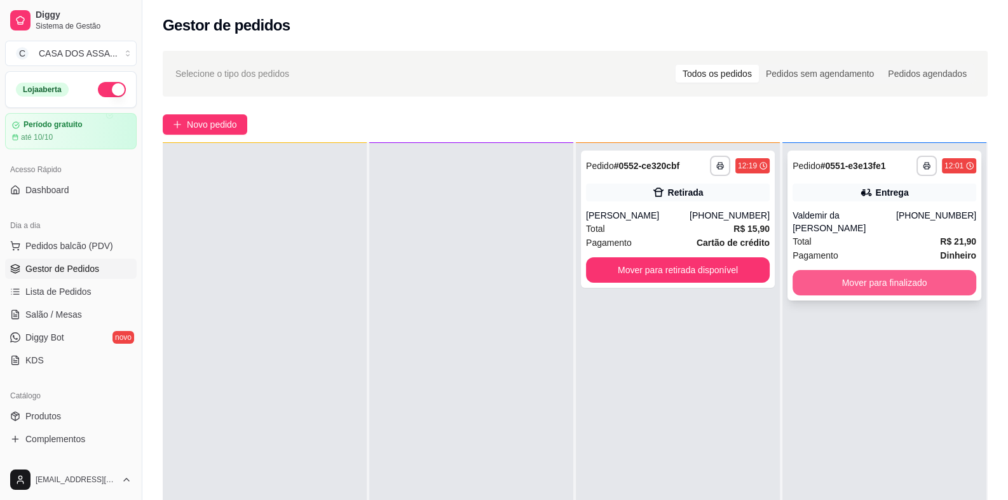
click at [878, 285] on button "Mover para finalizado" at bounding box center [884, 282] width 184 height 25
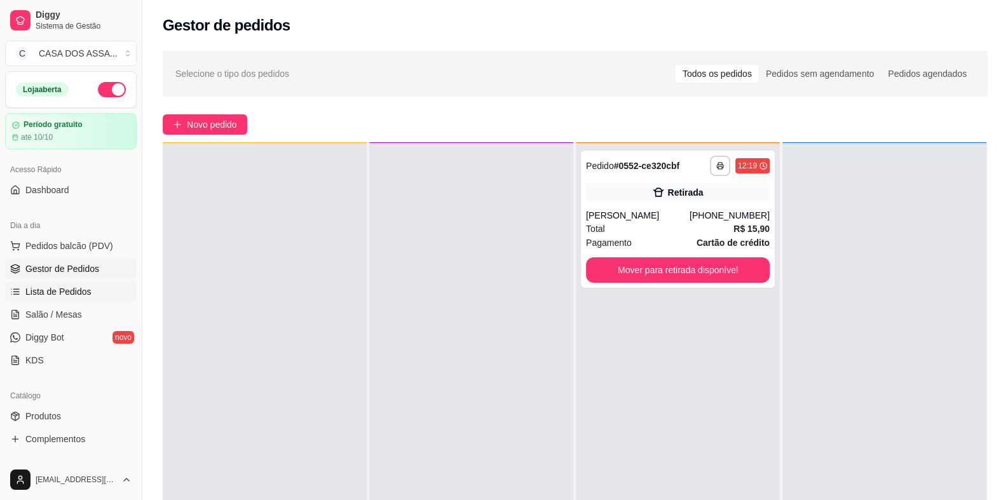
click at [67, 292] on span "Lista de Pedidos" at bounding box center [58, 291] width 66 height 13
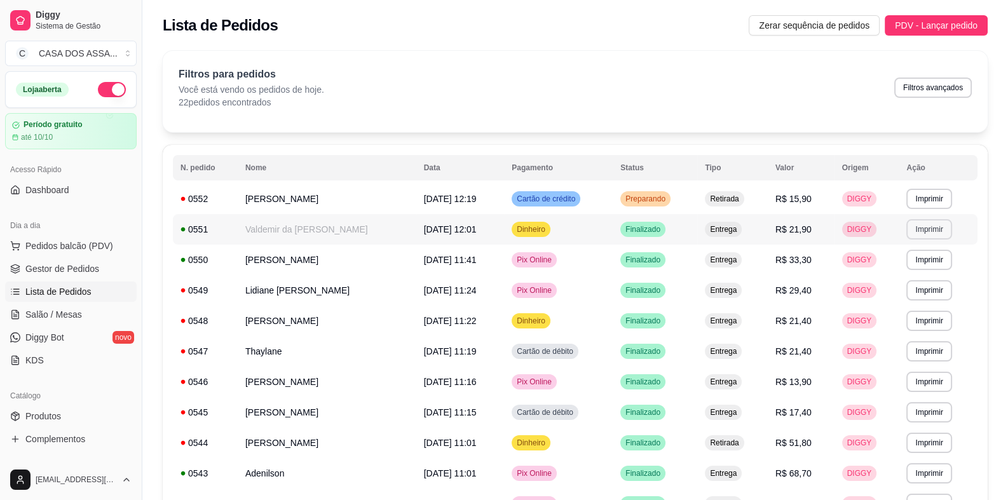
click at [931, 227] on button "Imprimir" at bounding box center [928, 229] width 45 height 20
click at [924, 274] on button "IMPRESSORA" at bounding box center [911, 274] width 92 height 20
click at [75, 189] on link "Dashboard" at bounding box center [71, 190] width 132 height 20
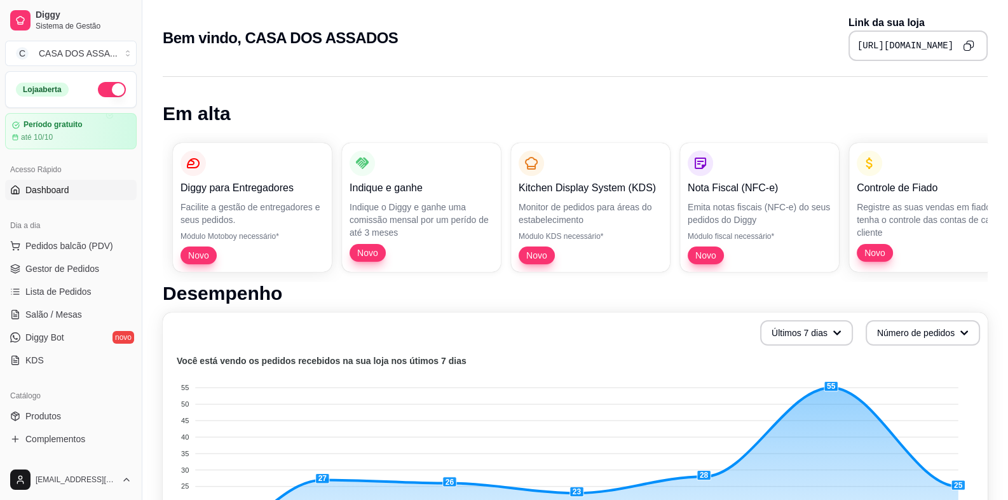
click at [83, 180] on link "Dashboard" at bounding box center [71, 190] width 132 height 20
click at [63, 266] on span "Gestor de Pedidos" at bounding box center [62, 268] width 74 height 13
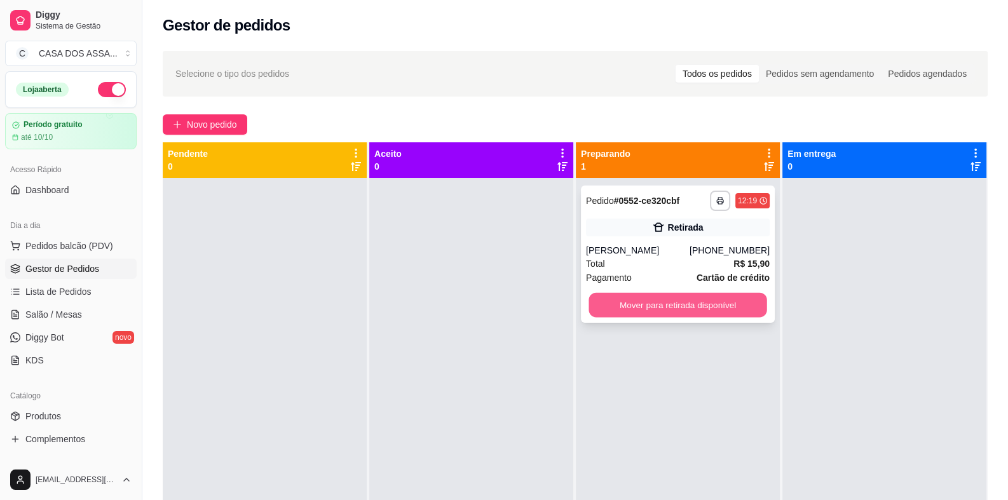
click at [687, 301] on button "Mover para retirada disponível" at bounding box center [677, 305] width 178 height 25
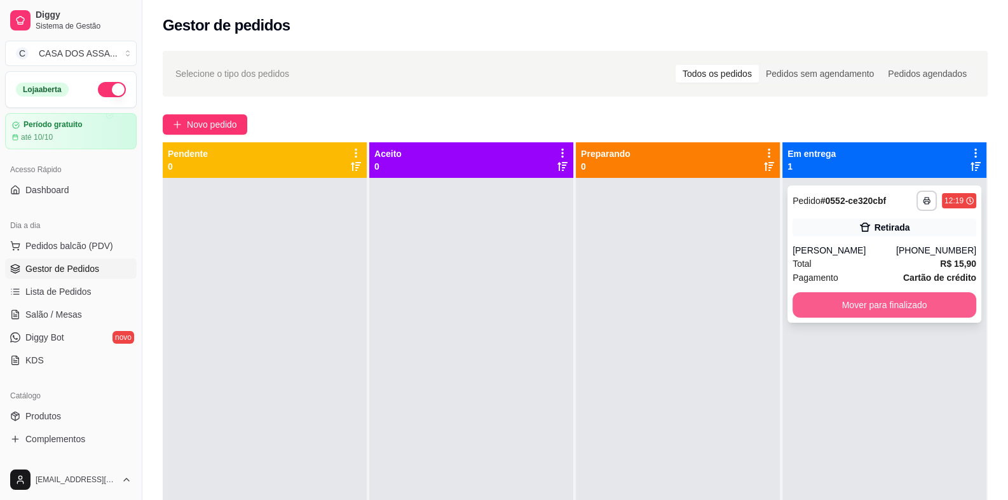
click at [852, 300] on button "Mover para finalizado" at bounding box center [884, 304] width 184 height 25
